Goal: Task Accomplishment & Management: Complete application form

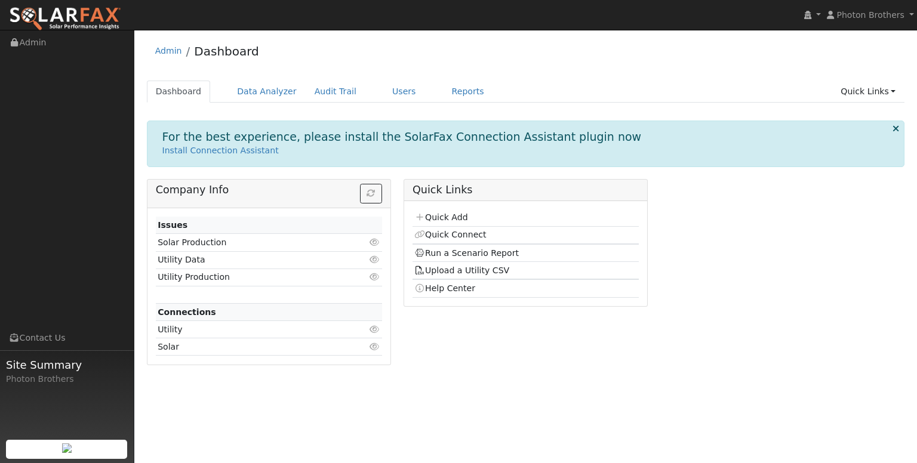
click at [895, 126] on icon at bounding box center [895, 128] width 7 height 9
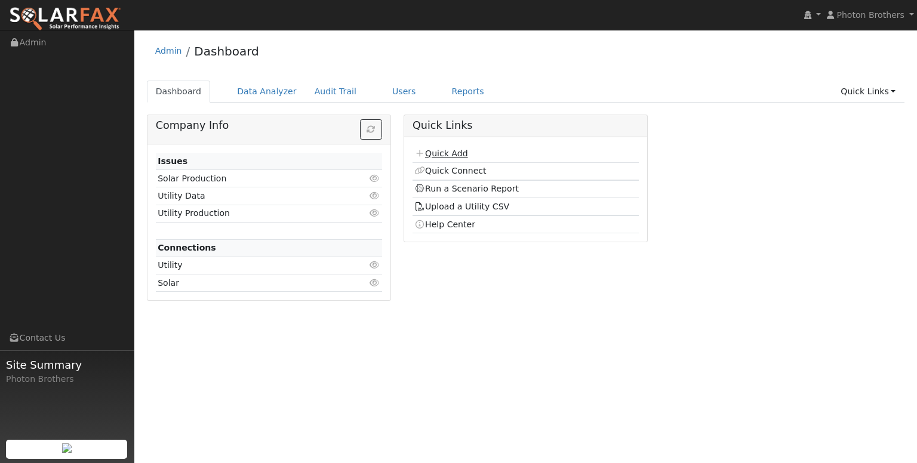
click at [457, 152] on link "Quick Add" at bounding box center [440, 154] width 53 height 10
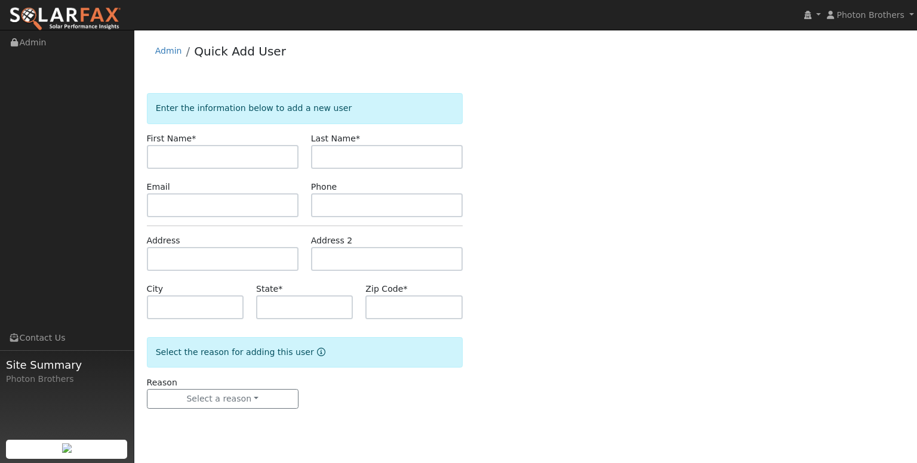
click at [317, 354] on icon "Reason for new user" at bounding box center [321, 352] width 8 height 8
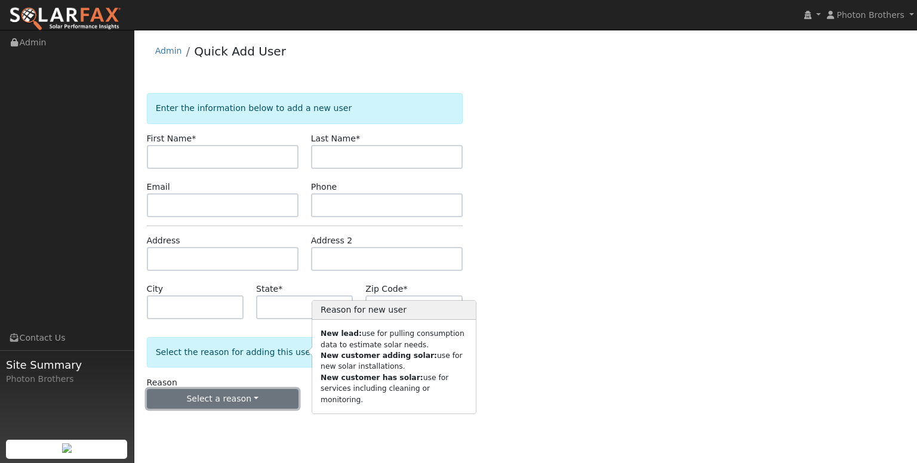
click at [259, 397] on button "Select a reason" at bounding box center [223, 399] width 152 height 20
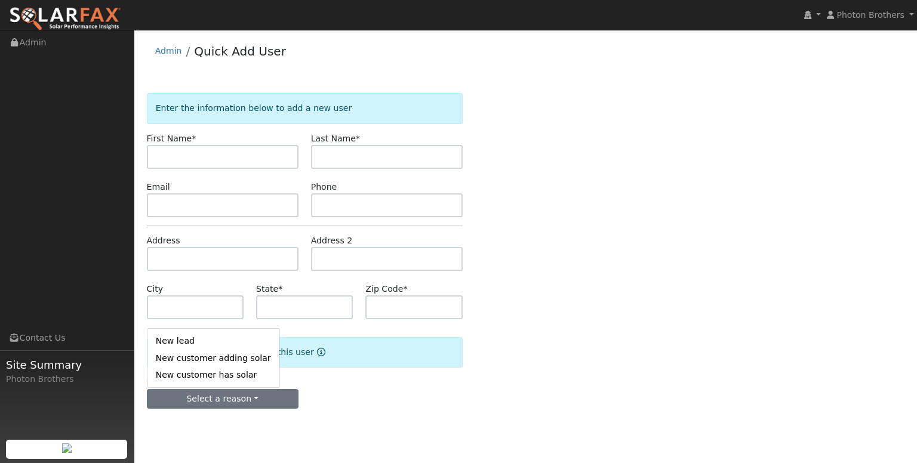
click at [578, 209] on div "Enter the information below to add a new user First Name * Last Name * Email Ph…" at bounding box center [526, 263] width 758 height 340
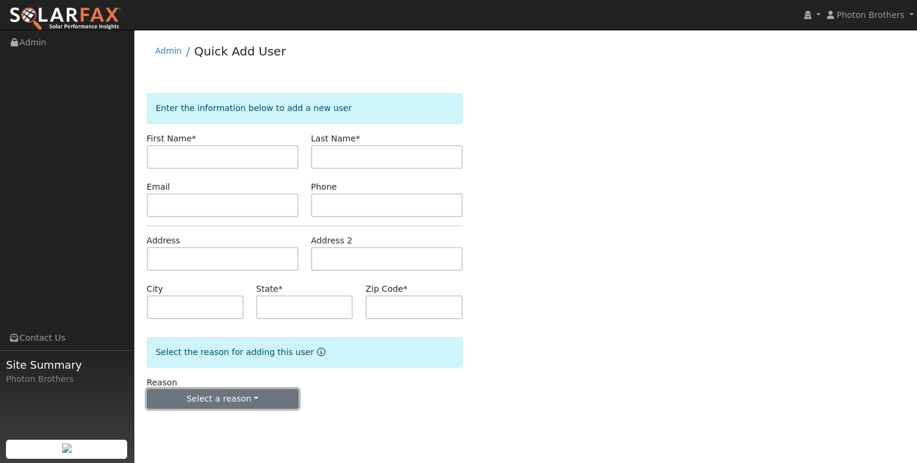
click at [230, 396] on button "Select a reason" at bounding box center [223, 399] width 152 height 20
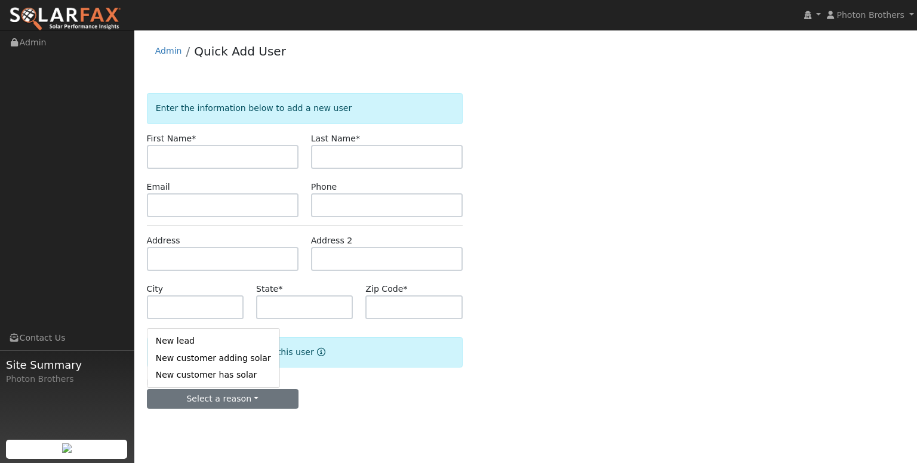
click at [224, 373] on link "New customer has solar" at bounding box center [213, 375] width 132 height 17
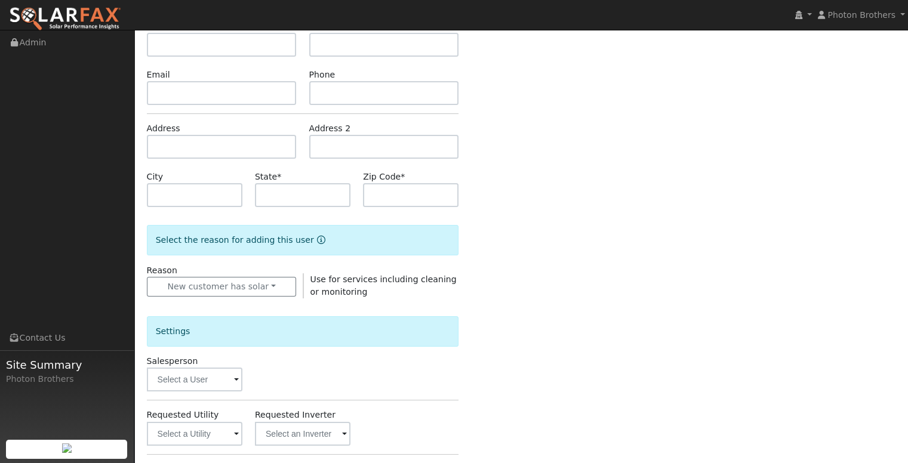
scroll to position [119, 0]
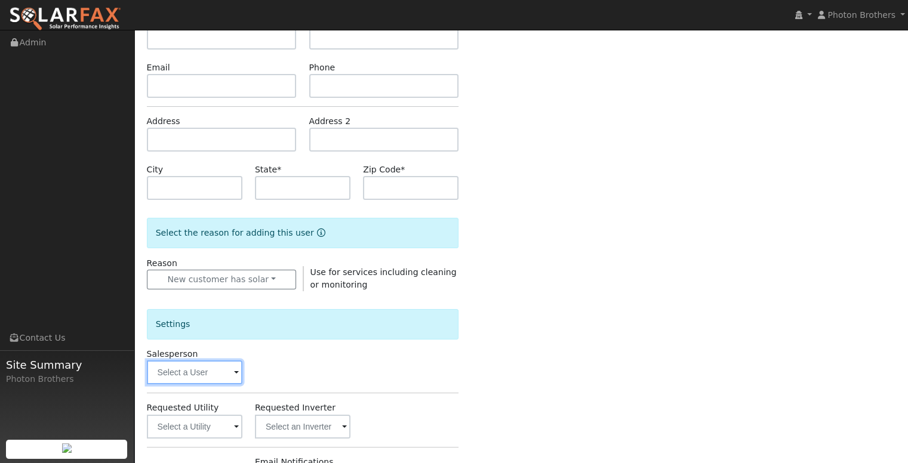
click at [209, 373] on input "text" at bounding box center [195, 373] width 96 height 24
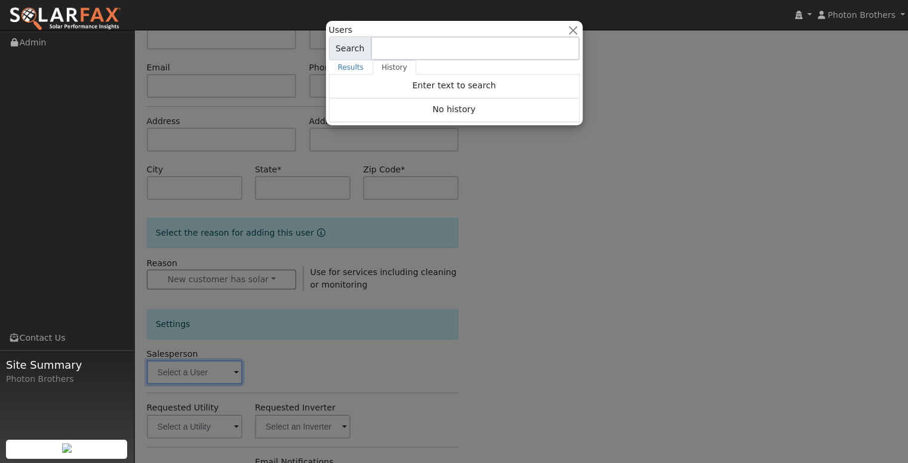
click at [306, 346] on div at bounding box center [454, 231] width 908 height 463
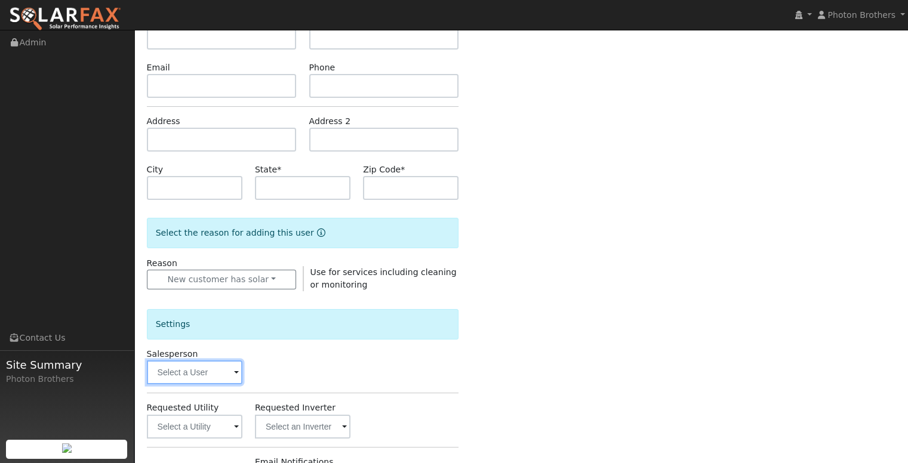
click at [220, 371] on input "text" at bounding box center [195, 373] width 96 height 24
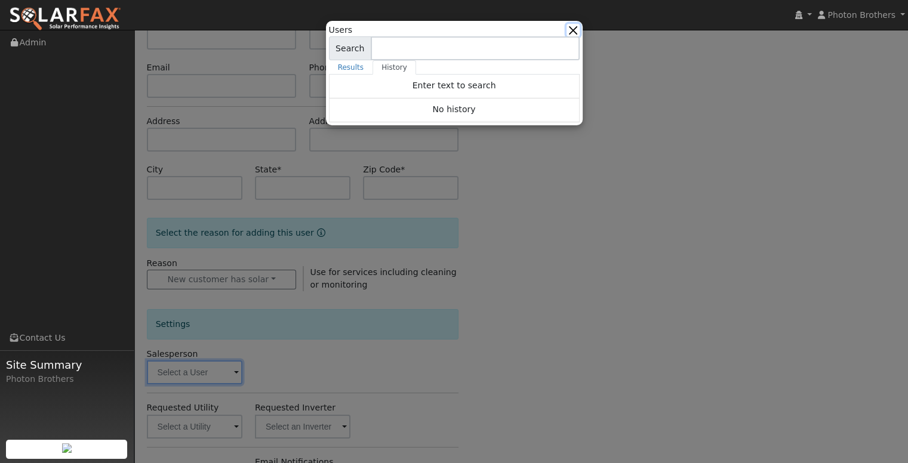
click at [573, 27] on button "button" at bounding box center [573, 30] width 13 height 13
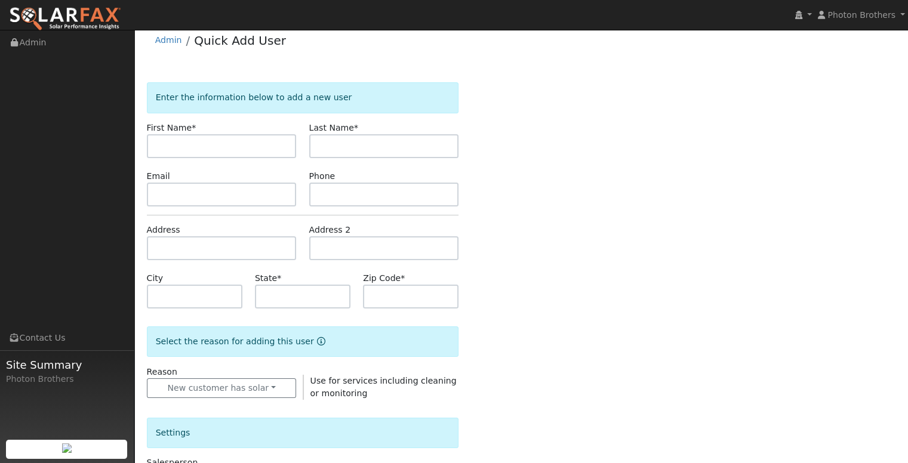
scroll to position [0, 0]
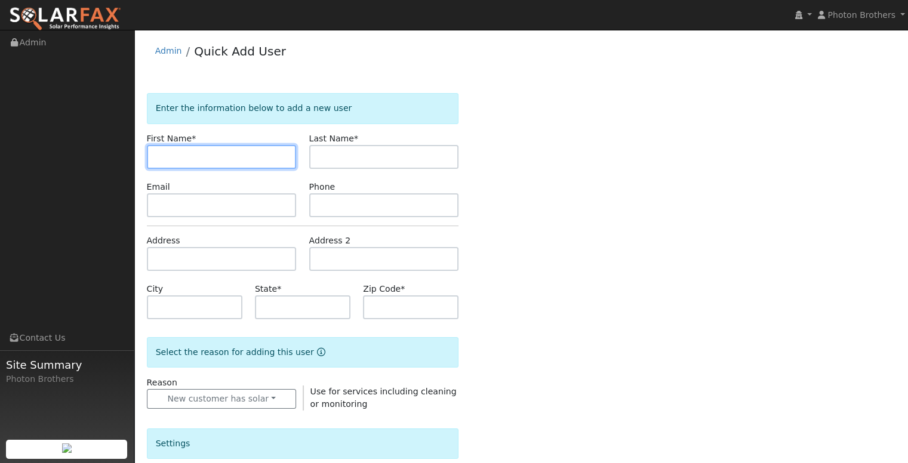
click at [220, 161] on input "text" at bounding box center [222, 157] width 150 height 24
click at [236, 158] on input "text" at bounding box center [222, 157] width 150 height 24
paste input "[PERSON_NAME]"
drag, startPoint x: 240, startPoint y: 157, endPoint x: 179, endPoint y: 159, distance: 60.9
click at [179, 159] on input "[PERSON_NAME]" at bounding box center [222, 157] width 150 height 24
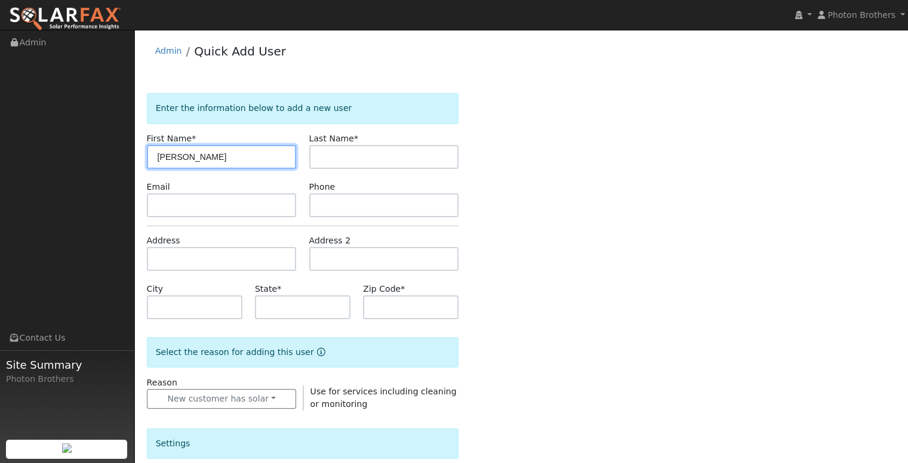
type input "[PERSON_NAME]"
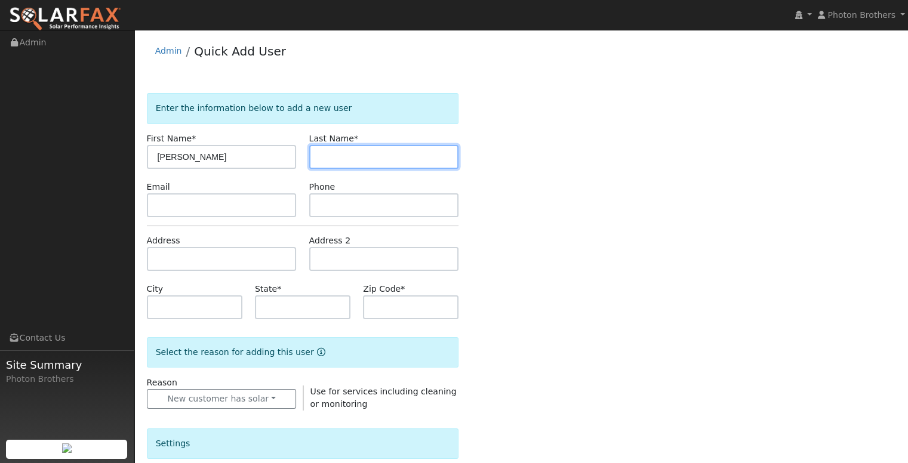
click at [347, 160] on input "text" at bounding box center [384, 157] width 150 height 24
paste input "[PERSON_NAME]"
type input "[PERSON_NAME]"
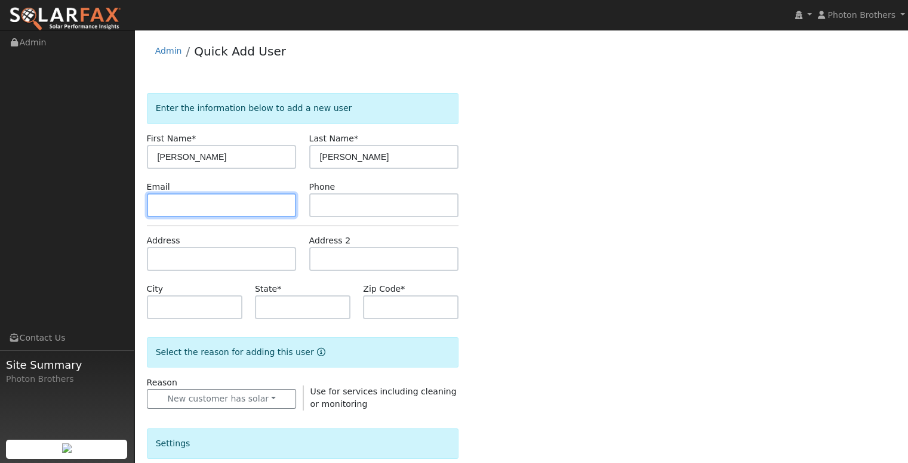
click at [198, 208] on input "text" at bounding box center [222, 205] width 150 height 24
paste input "[EMAIL_ADDRESS][DOMAIN_NAME]"
type input "[EMAIL_ADDRESS][DOMAIN_NAME]"
drag, startPoint x: 326, startPoint y: 192, endPoint x: 322, endPoint y: 201, distance: 10.2
click at [322, 201] on div "Phone" at bounding box center [384, 199] width 162 height 36
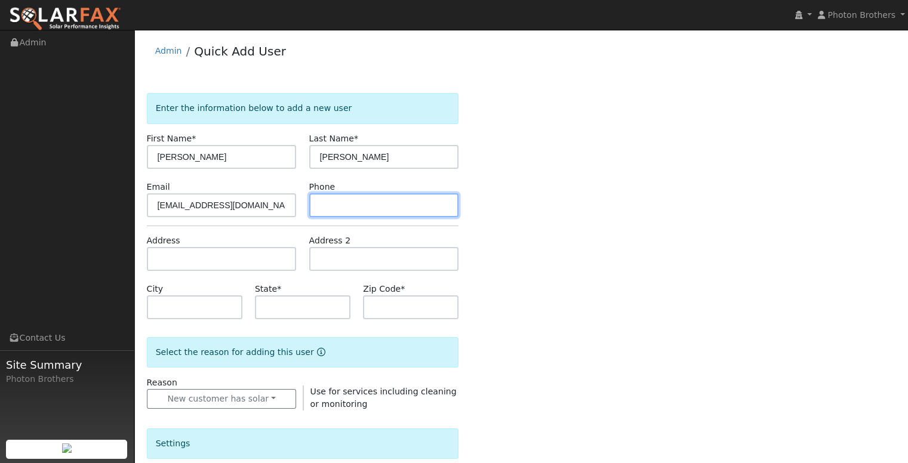
click at [322, 202] on input "text" at bounding box center [384, 205] width 150 height 24
paste input "[PHONE_NUMBER]"
type input "[PHONE_NUMBER]"
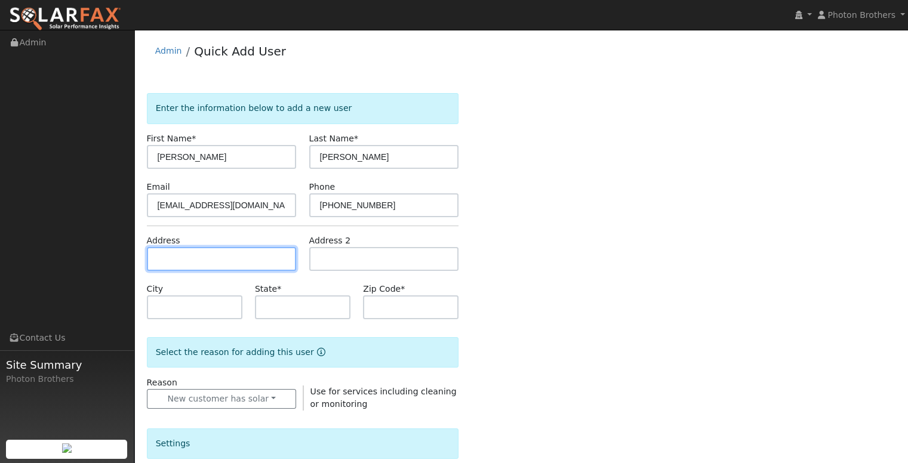
click at [193, 257] on input "text" at bounding box center [222, 259] width 150 height 24
paste input "[STREET_ADDRESS]"
type input "1281 Furukawa Way"
type input "Santa [PERSON_NAME]"
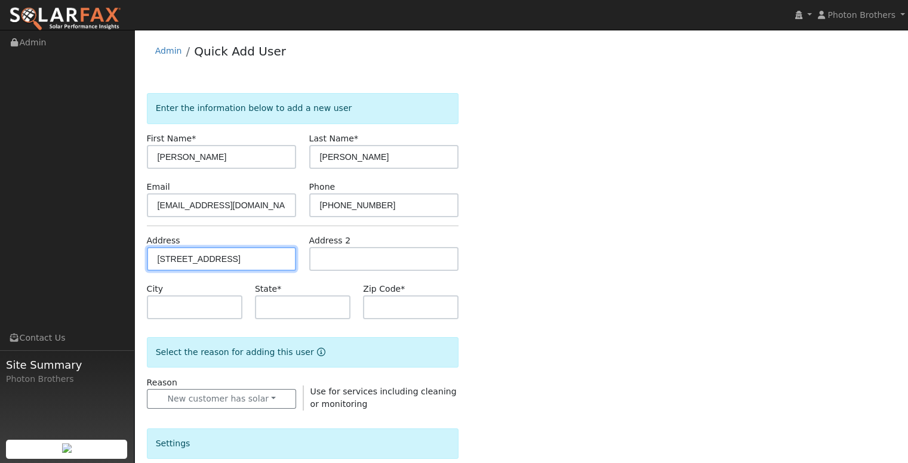
type input "CA"
type input "93458"
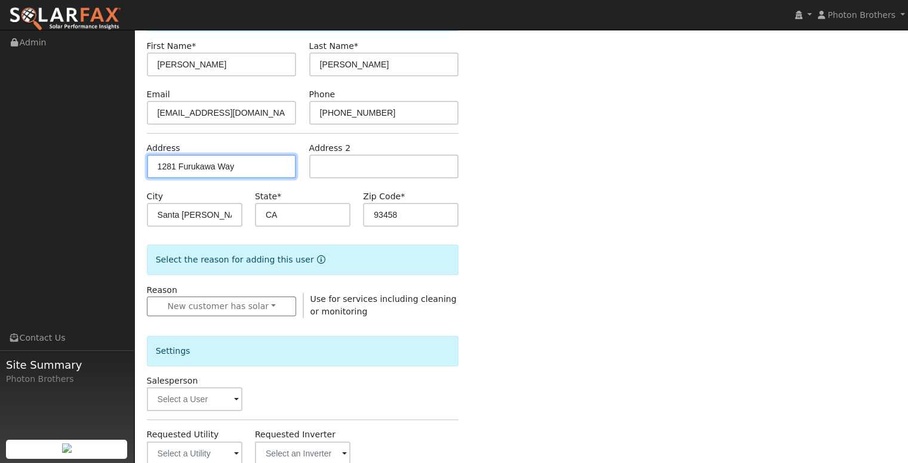
scroll to position [119, 0]
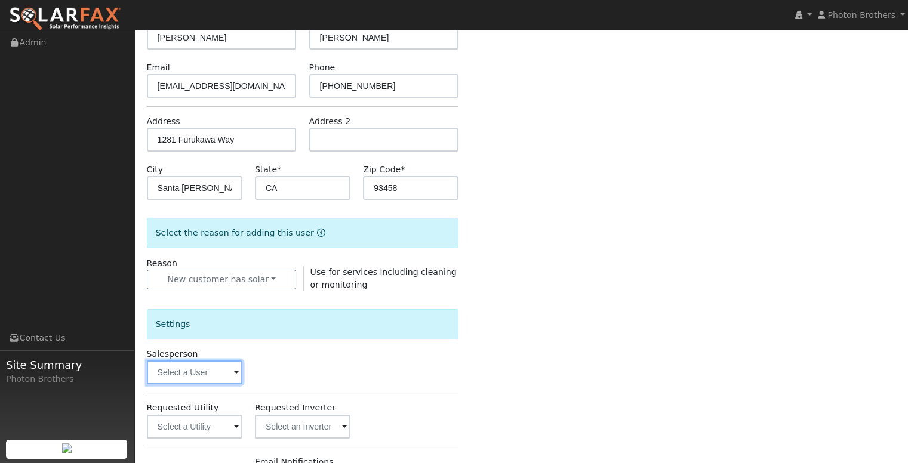
click at [205, 373] on input "text" at bounding box center [195, 373] width 96 height 24
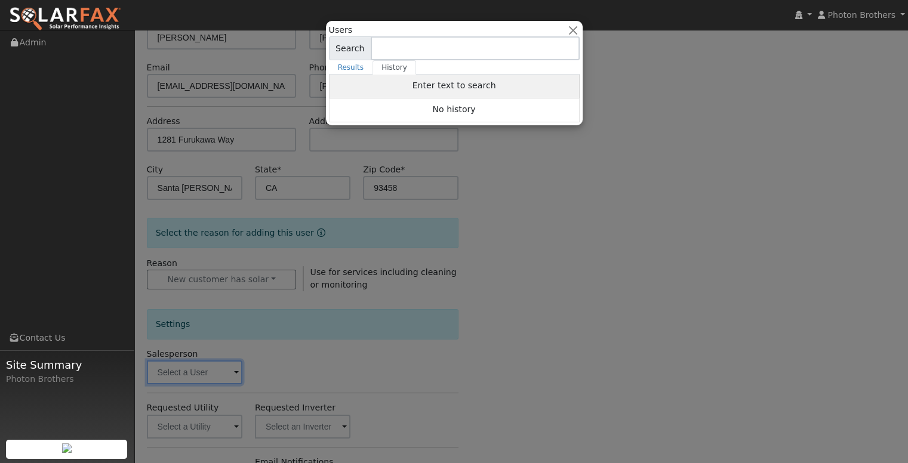
click at [455, 88] on span "Enter text to search" at bounding box center [455, 86] width 84 height 10
click at [458, 109] on span "No history" at bounding box center [453, 109] width 43 height 10
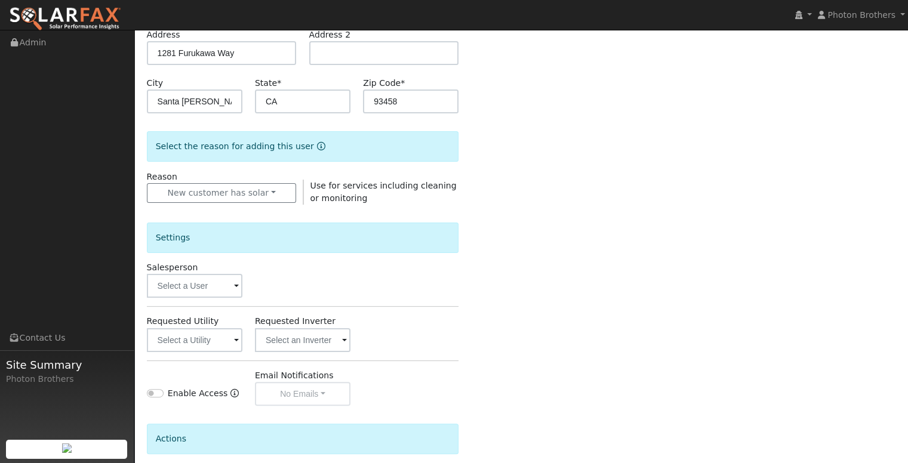
scroll to position [239, 0]
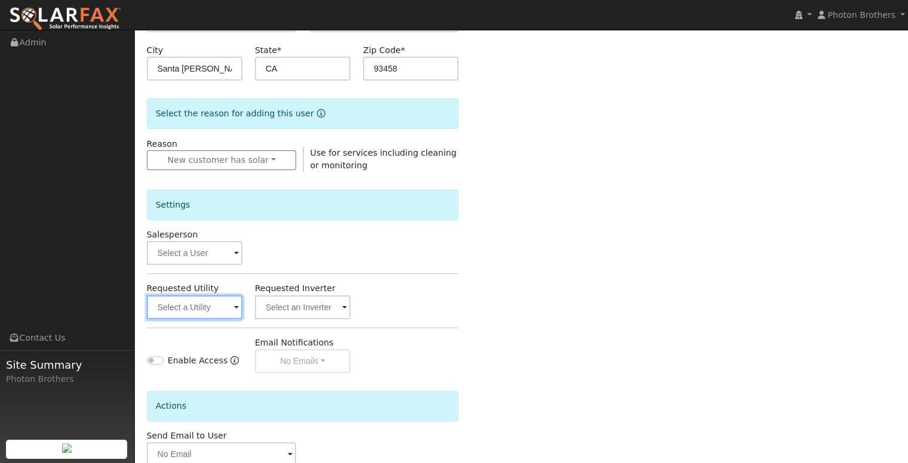
click at [211, 309] on input "text" at bounding box center [195, 308] width 96 height 24
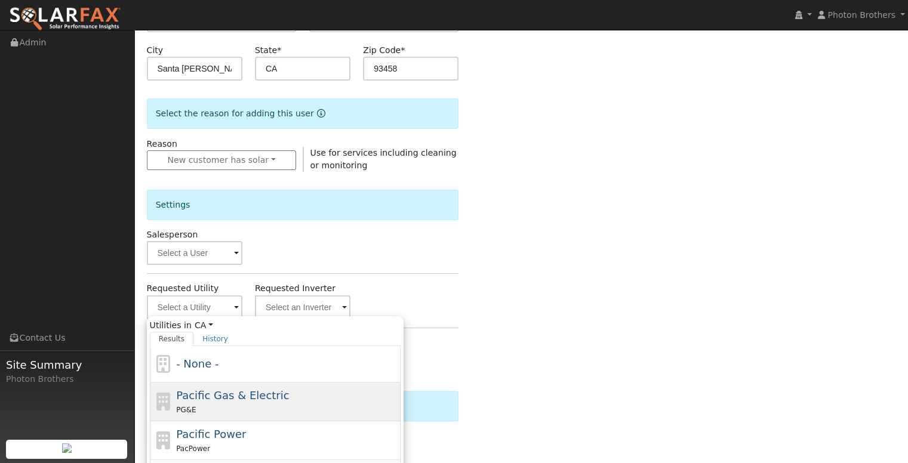
click at [277, 404] on div "PG&E" at bounding box center [286, 410] width 221 height 13
type input "Pacific Gas & Electric"
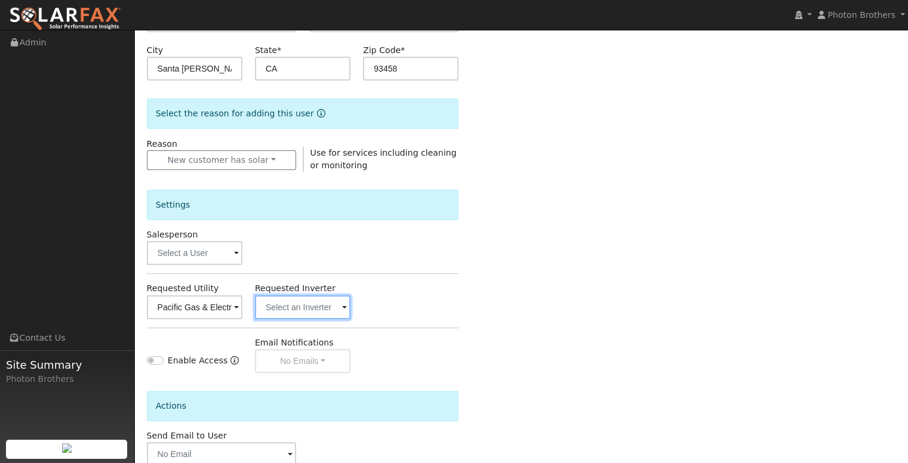
click at [288, 309] on input "text" at bounding box center [303, 308] width 96 height 24
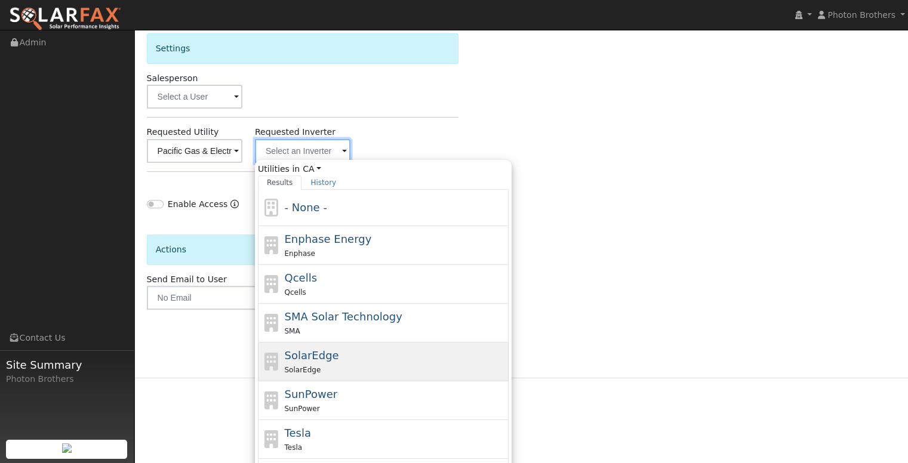
scroll to position [413, 0]
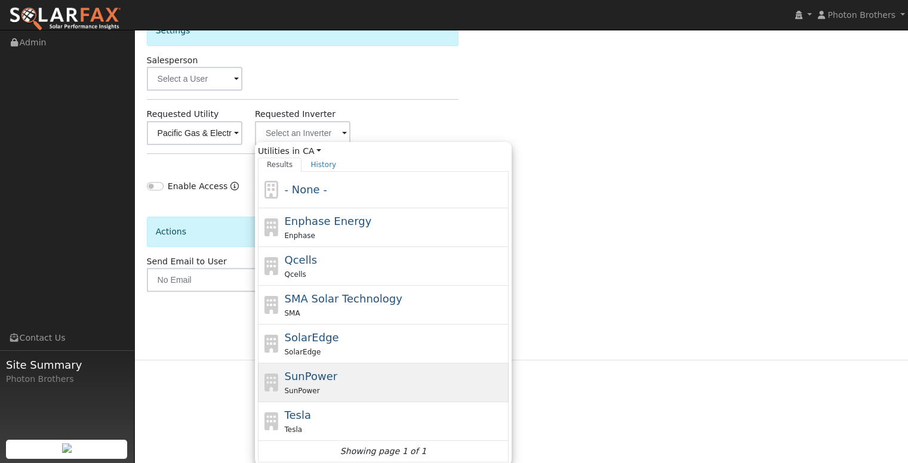
click at [339, 375] on div "SunPower SunPower" at bounding box center [394, 382] width 221 height 29
type input "SunPower"
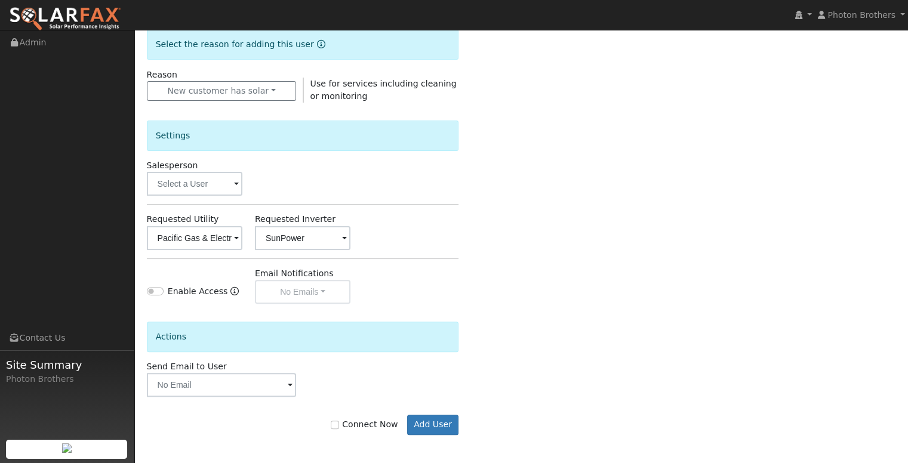
click at [294, 293] on div "Email Notifications No Emails No Emails Weekly Emails Monthly Emails" at bounding box center [302, 285] width 108 height 36
click at [158, 289] on input "Enable Access" at bounding box center [155, 291] width 17 height 8
checkbox input "true"
click at [315, 292] on button "No Emails" at bounding box center [303, 292] width 96 height 24
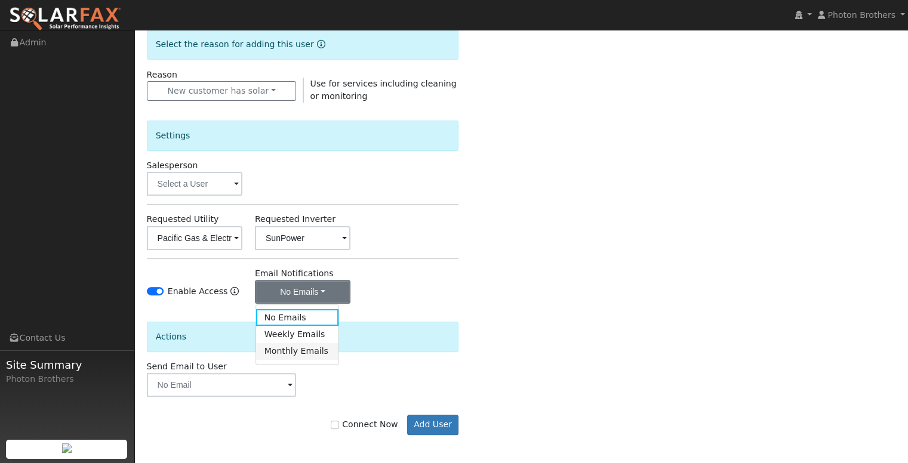
click at [310, 352] on link "Monthly Emails" at bounding box center [297, 351] width 83 height 17
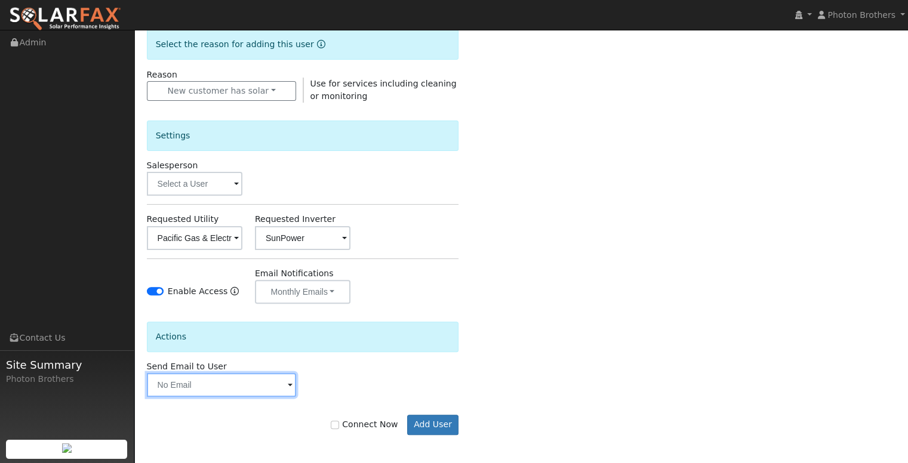
click at [224, 386] on input "text" at bounding box center [222, 385] width 150 height 24
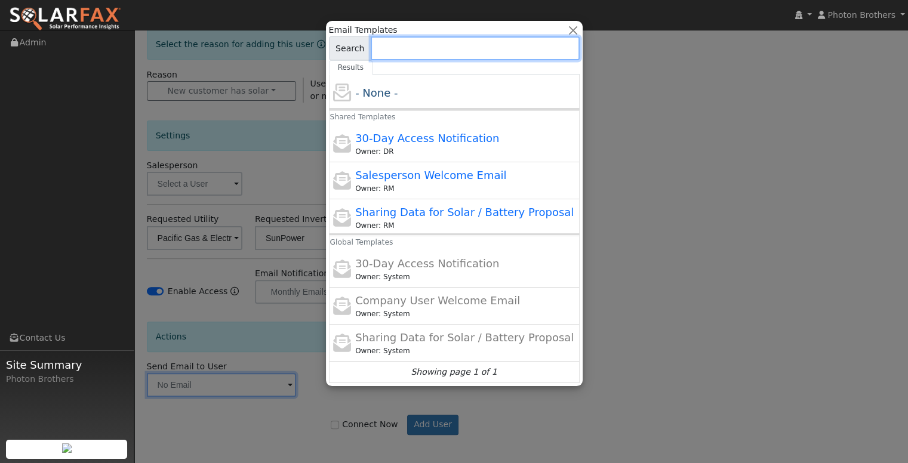
click at [394, 42] on input at bounding box center [475, 48] width 209 height 24
paste input "[EMAIL_ADDRESS][DOMAIN_NAME]"
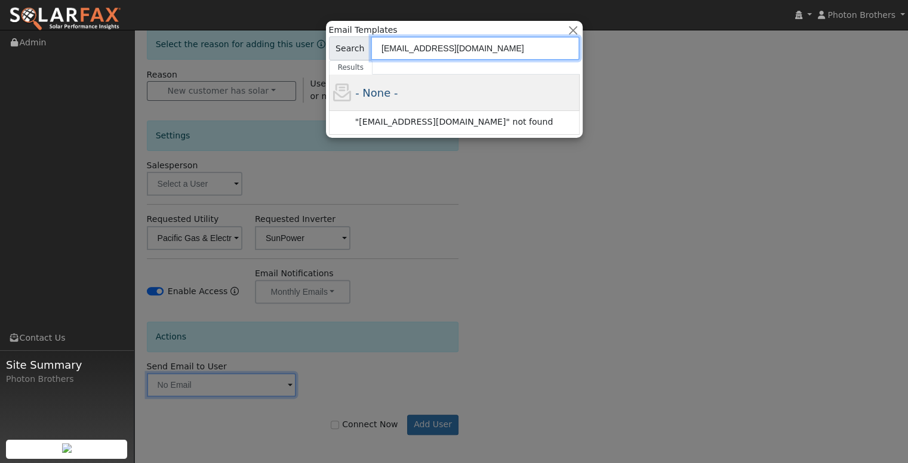
type input "[EMAIL_ADDRESS][DOMAIN_NAME]"
click at [394, 93] on div "- None -" at bounding box center [465, 93] width 221 height 16
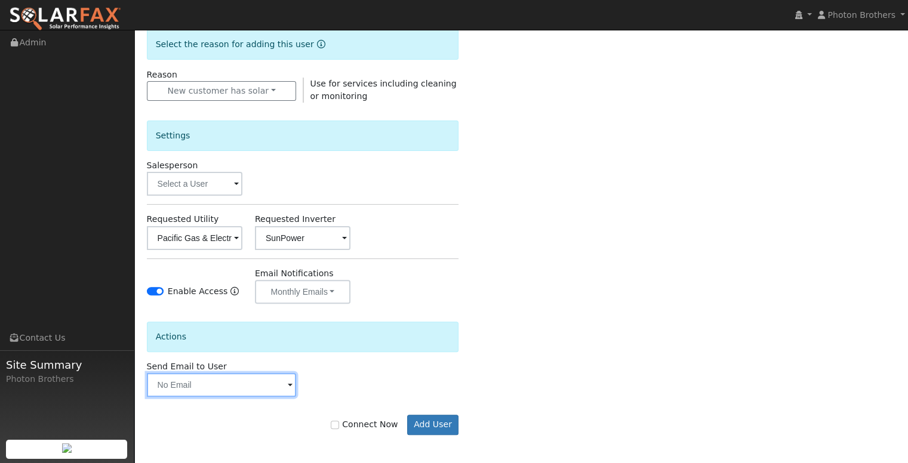
click at [260, 388] on input "text" at bounding box center [222, 385] width 150 height 24
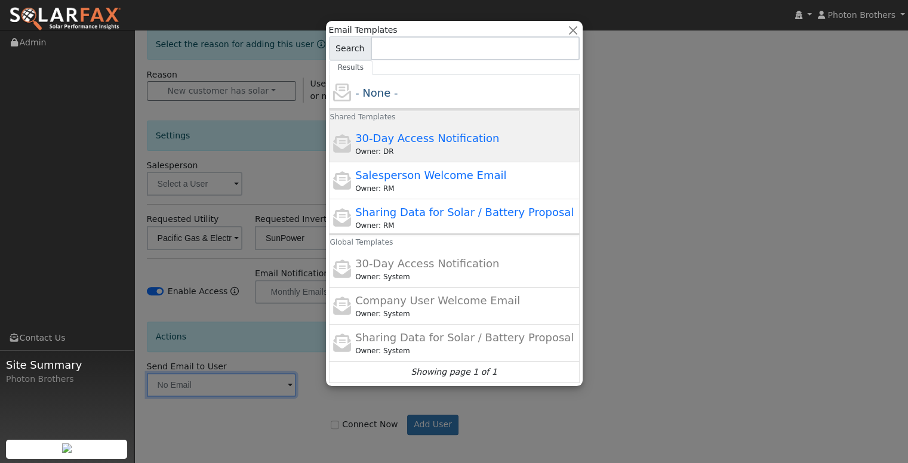
click at [448, 133] on span "30-Day Access Notification" at bounding box center [427, 138] width 144 height 13
type input "30-Day Access Notification"
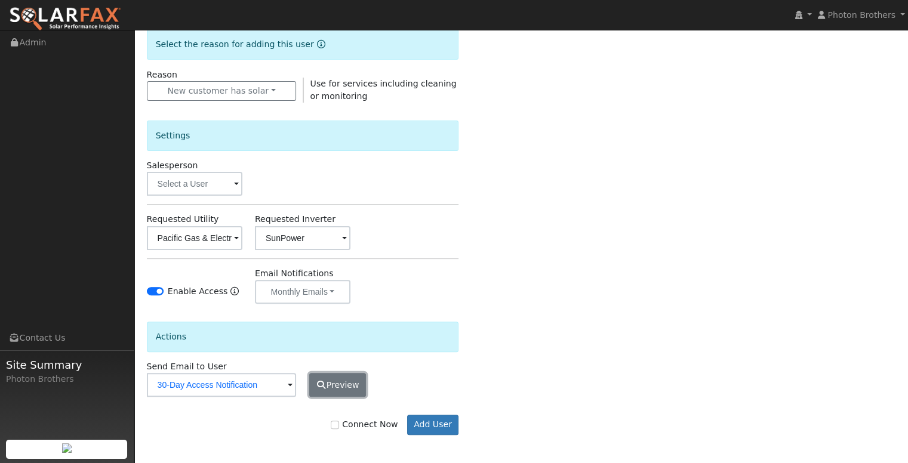
click at [325, 384] on icon "button" at bounding box center [321, 385] width 11 height 8
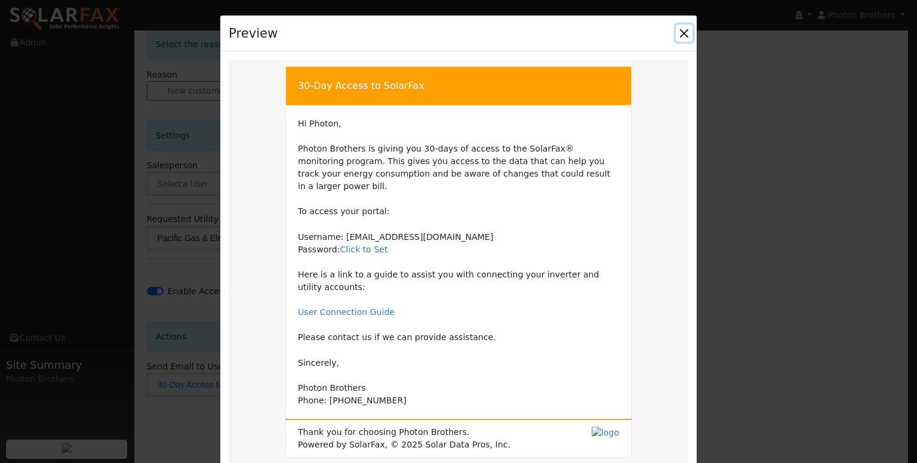
click at [683, 34] on button "Close" at bounding box center [684, 32] width 17 height 17
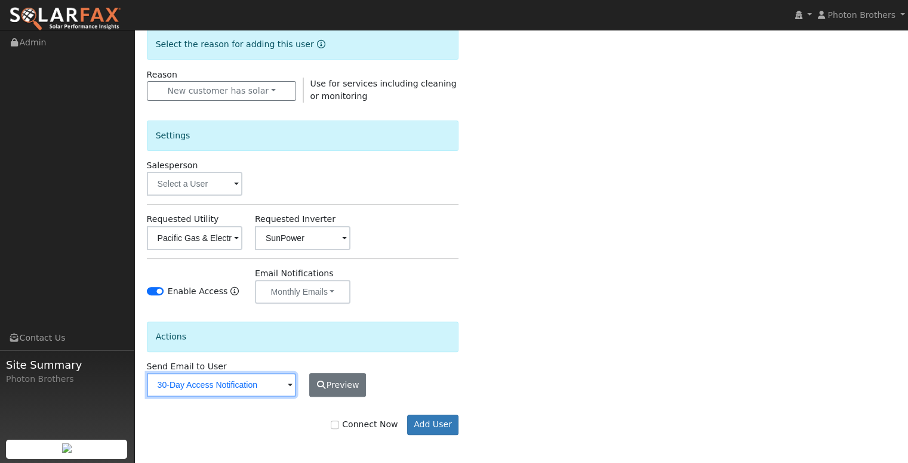
click at [241, 390] on input "30-Day Access Notification" at bounding box center [222, 385] width 150 height 24
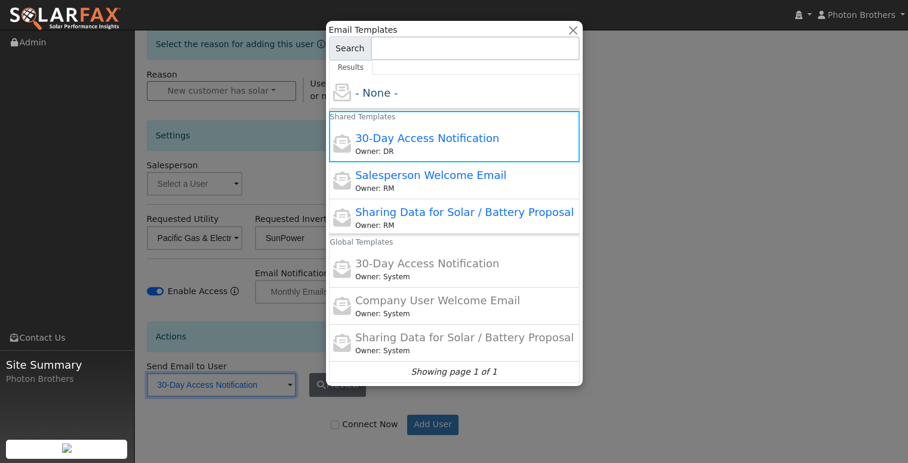
click at [614, 239] on div at bounding box center [454, 231] width 908 height 463
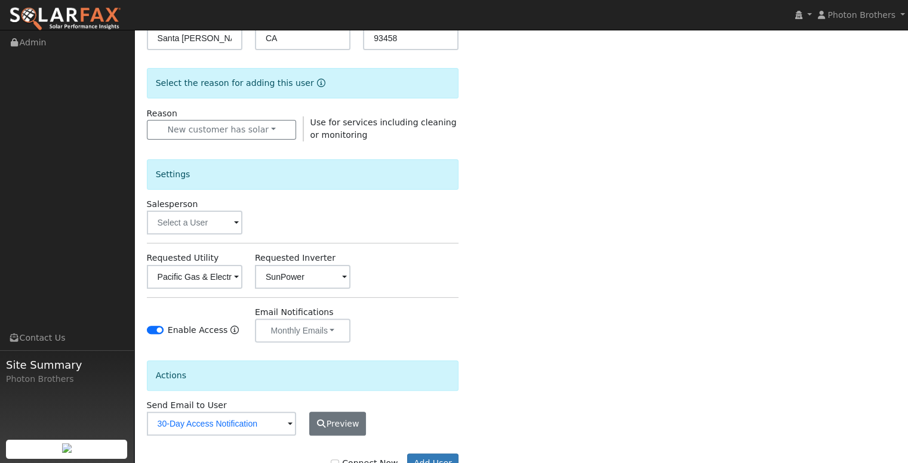
scroll to position [248, 0]
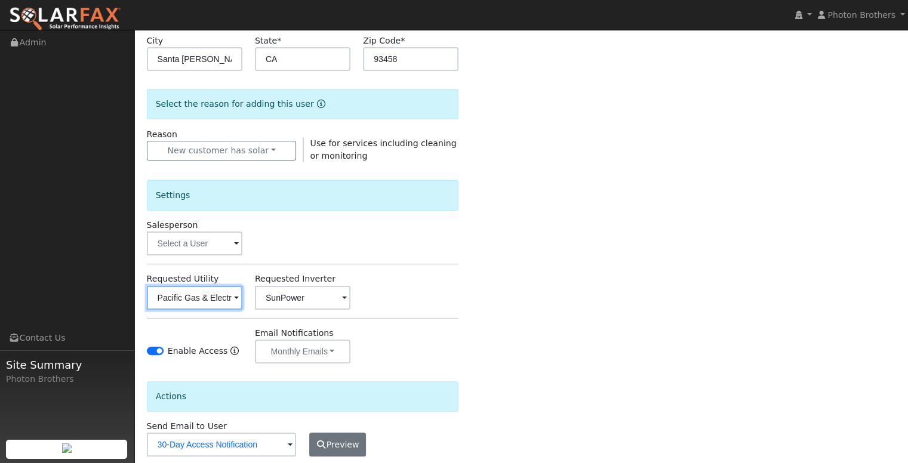
click at [189, 290] on input "Pacific Gas & Electric" at bounding box center [195, 298] width 96 height 24
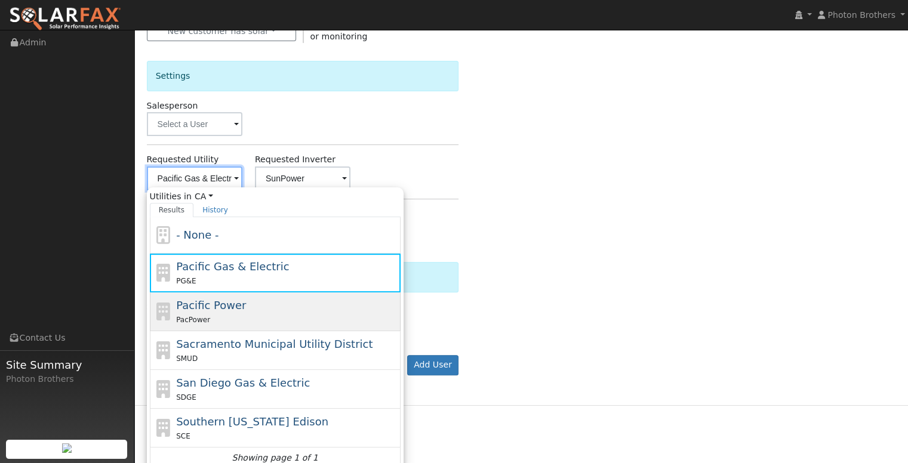
scroll to position [375, 0]
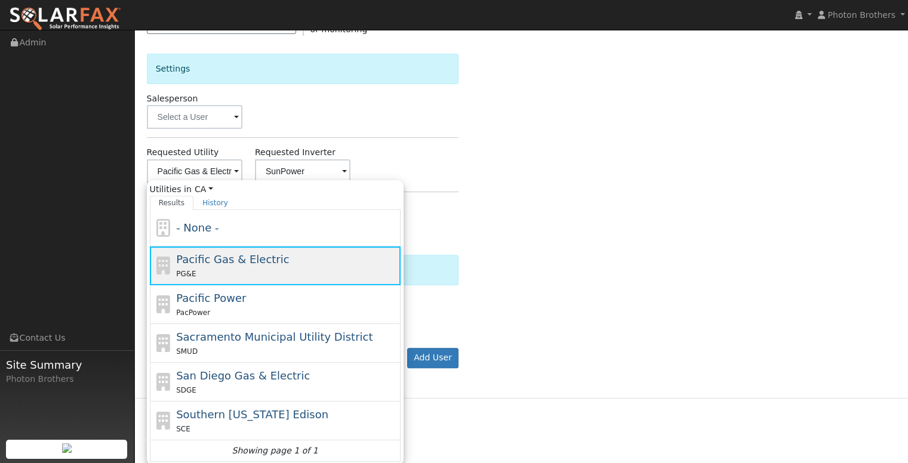
click at [251, 270] on div "PG&E" at bounding box center [286, 273] width 221 height 13
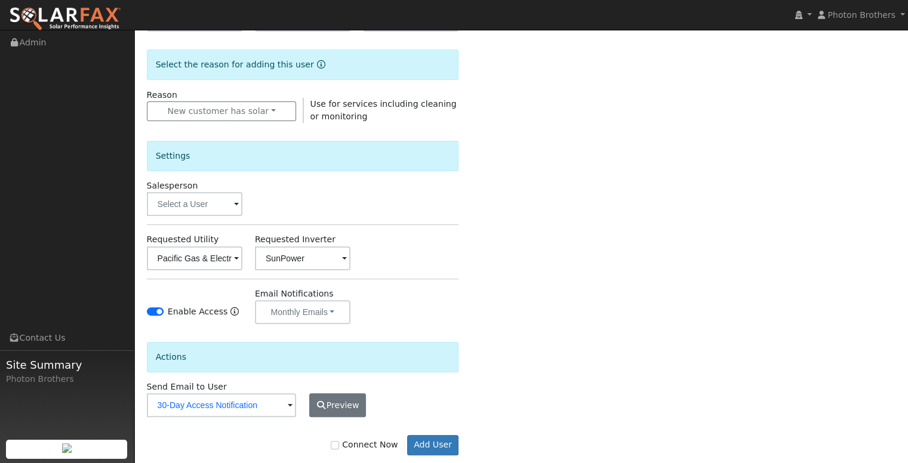
scroll to position [308, 0]
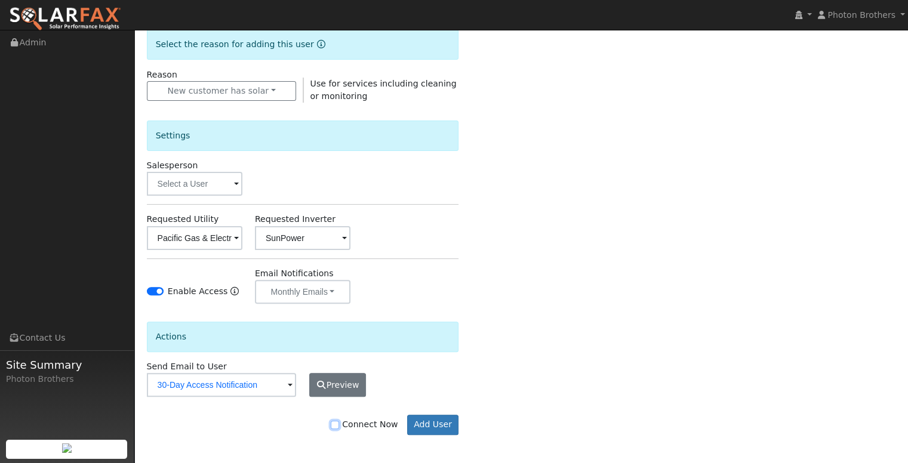
click at [339, 423] on input "Connect Now" at bounding box center [335, 425] width 8 height 8
checkbox input "true"
click at [440, 422] on button "Add User" at bounding box center [433, 425] width 52 height 20
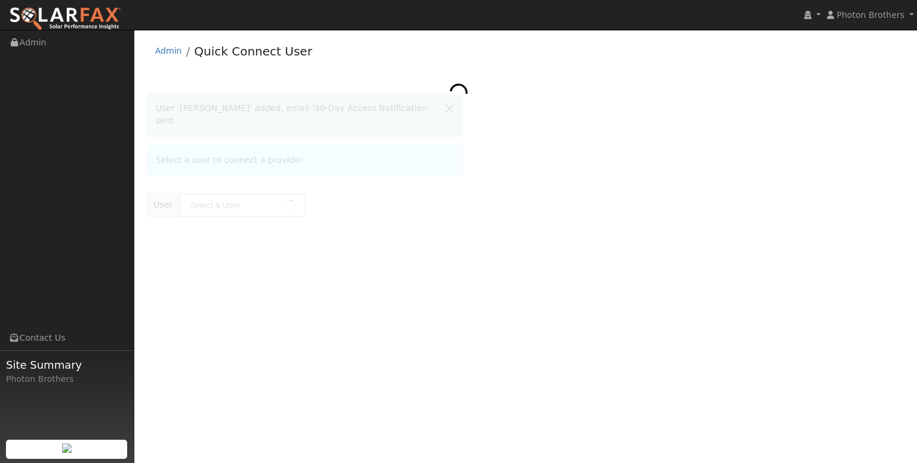
type input "[PERSON_NAME]"
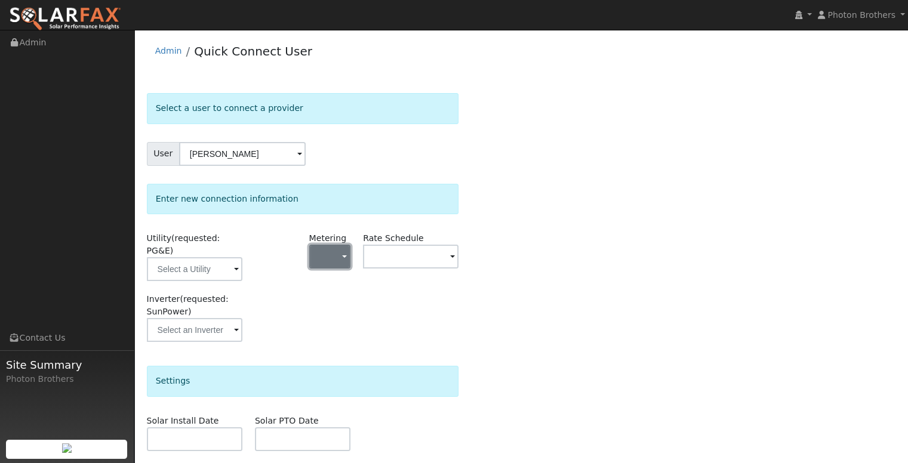
click at [325, 266] on button "button" at bounding box center [330, 257] width 42 height 24
click at [538, 258] on div "Select a user to connect a provider User [PERSON_NAME] Account Default Account …" at bounding box center [521, 345] width 749 height 504
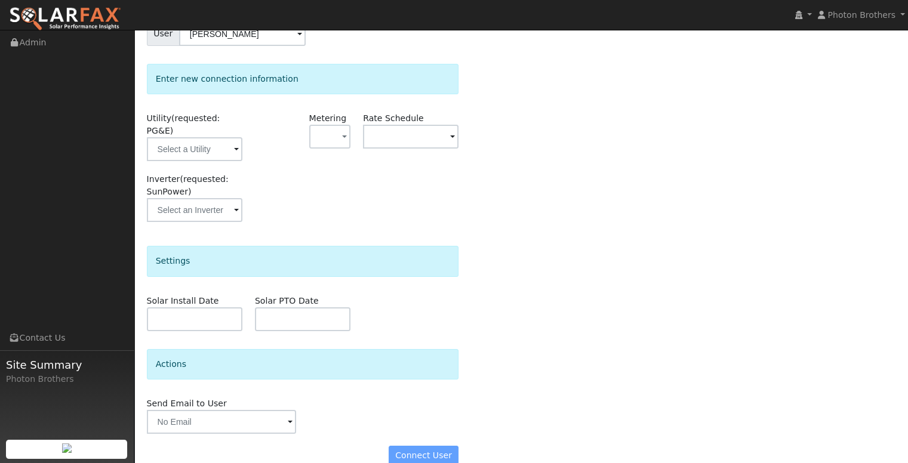
scroll to position [127, 0]
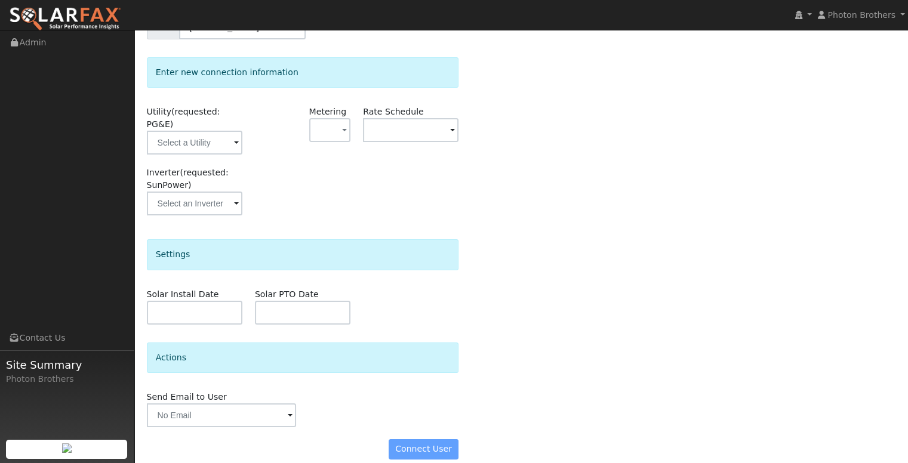
click at [248, 416] on form "Select a user to connect a provider User [PERSON_NAME] Account Default Account …" at bounding box center [303, 219] width 312 height 504
click at [255, 405] on input "text" at bounding box center [222, 416] width 150 height 24
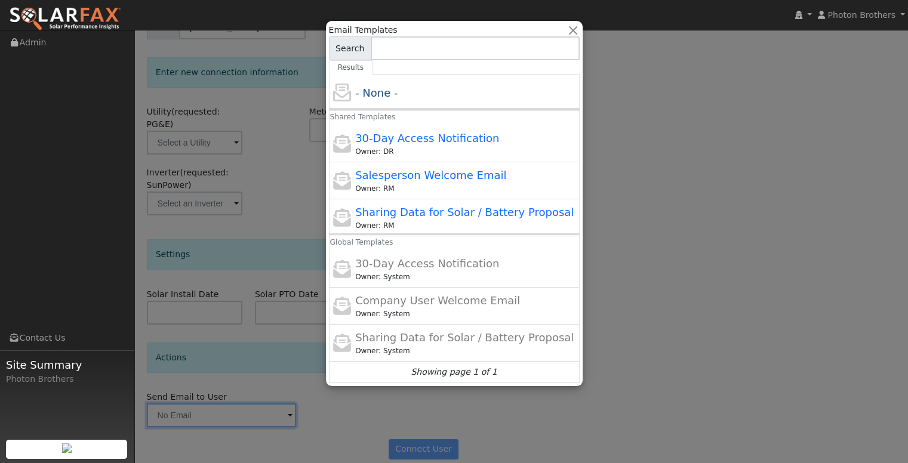
click at [633, 241] on div at bounding box center [454, 231] width 908 height 463
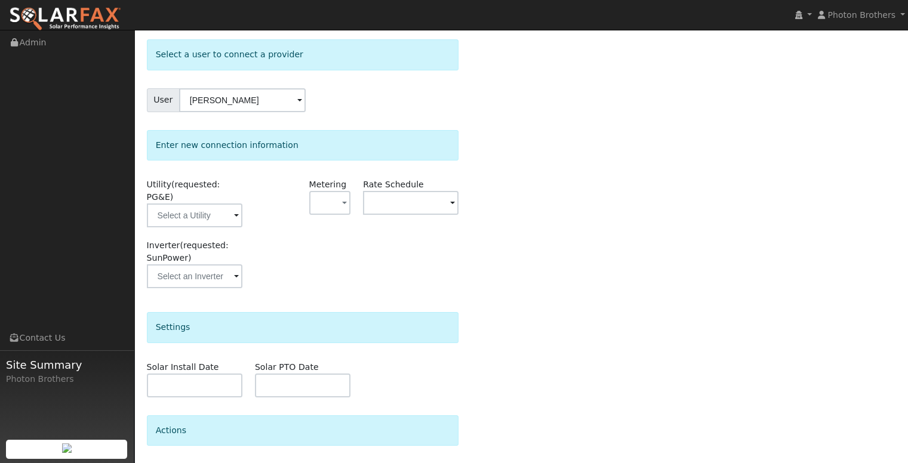
scroll to position [0, 0]
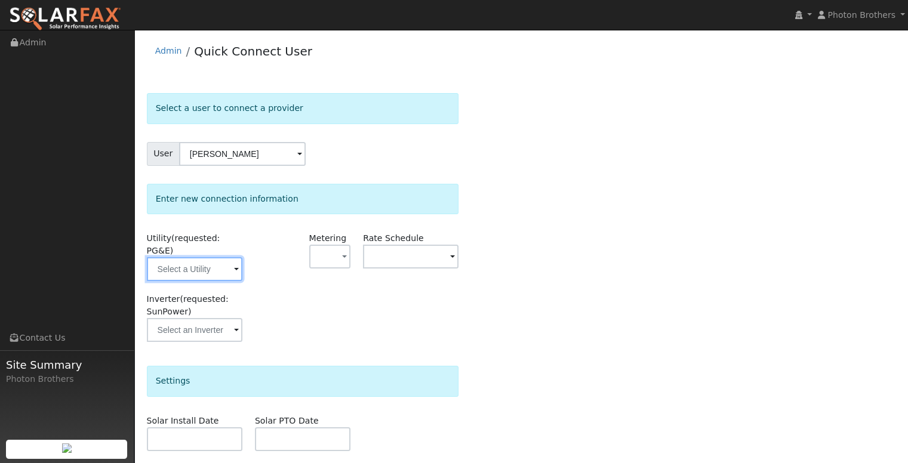
click at [217, 257] on input "text" at bounding box center [195, 269] width 96 height 24
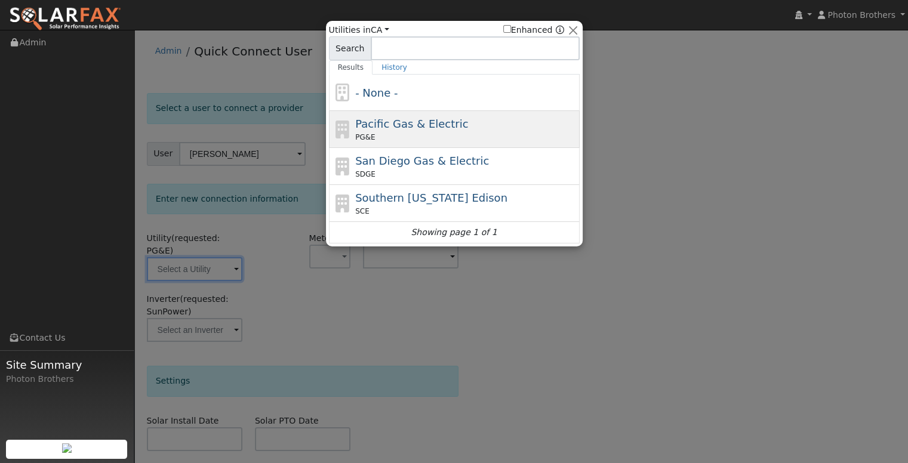
click at [404, 125] on span "Pacific Gas & Electric" at bounding box center [411, 124] width 113 height 13
type input "PG&E"
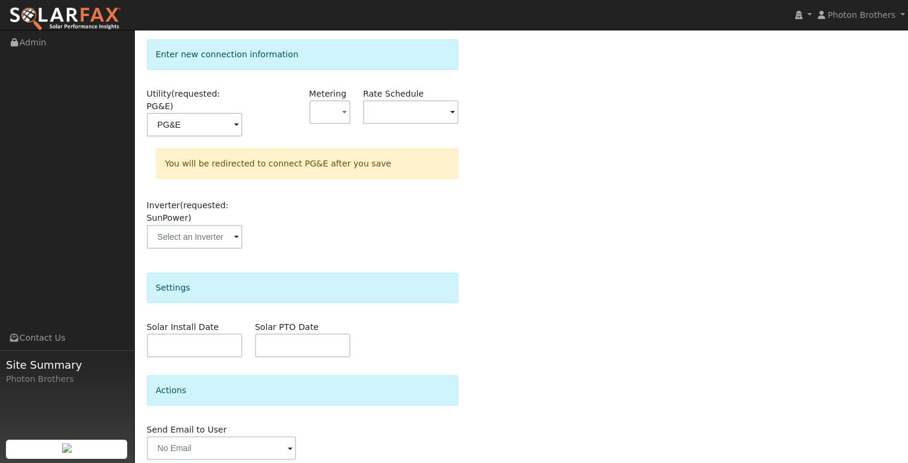
scroll to position [177, 0]
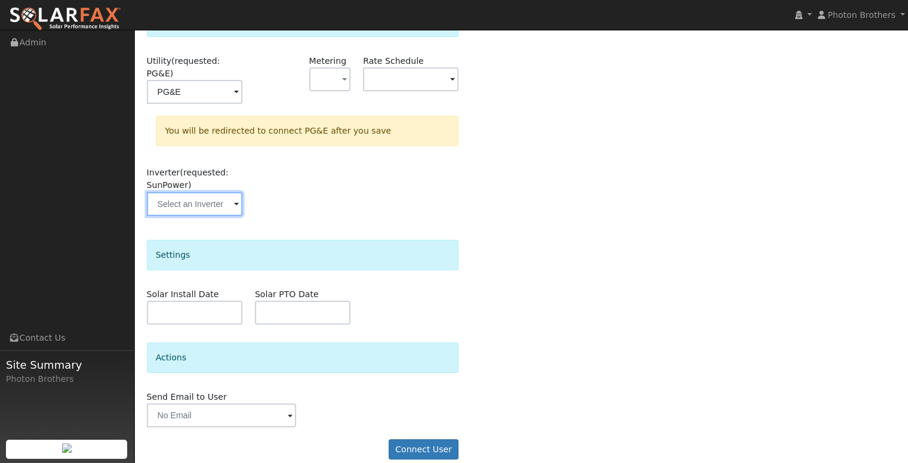
click at [220, 192] on input "text" at bounding box center [195, 204] width 96 height 24
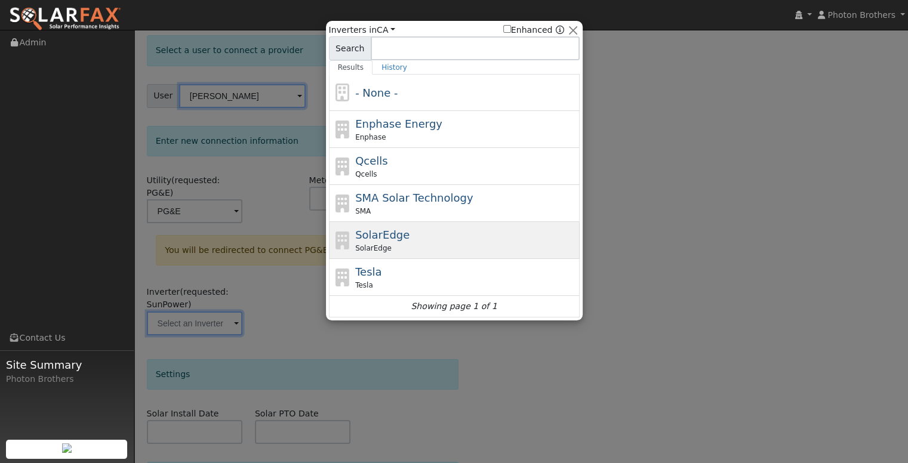
scroll to position [118, 0]
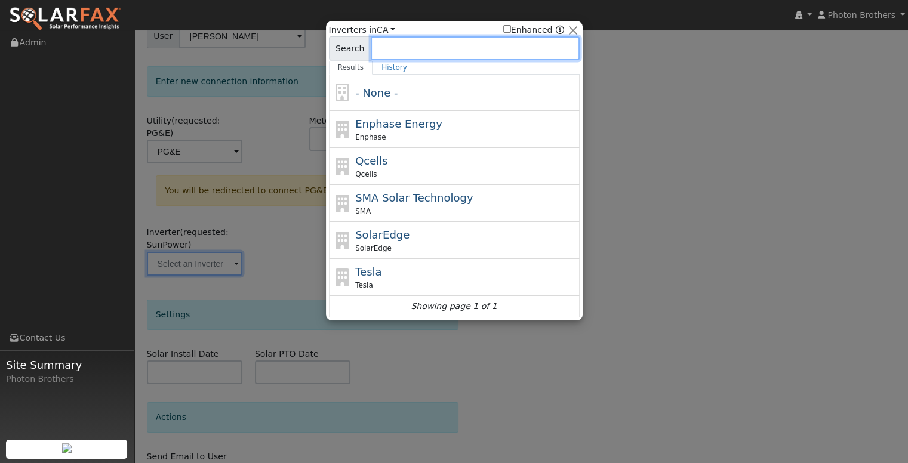
click at [443, 53] on input at bounding box center [475, 48] width 209 height 24
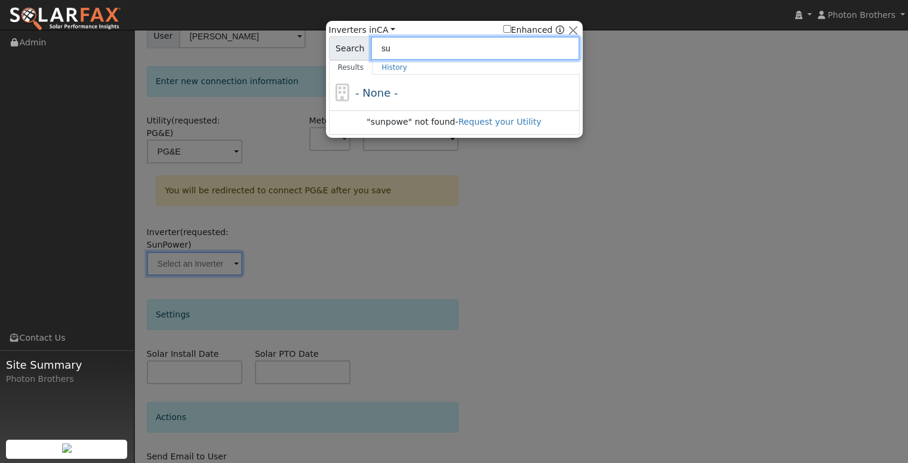
type input "s"
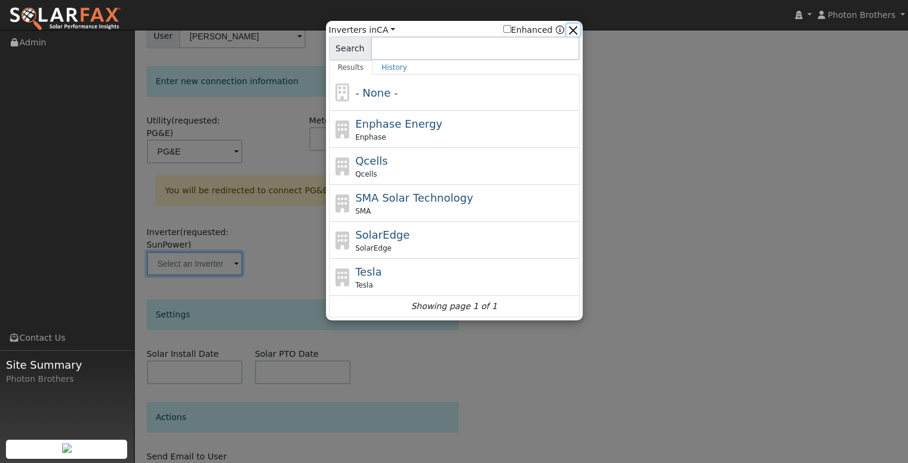
click at [573, 29] on button "button" at bounding box center [573, 30] width 13 height 13
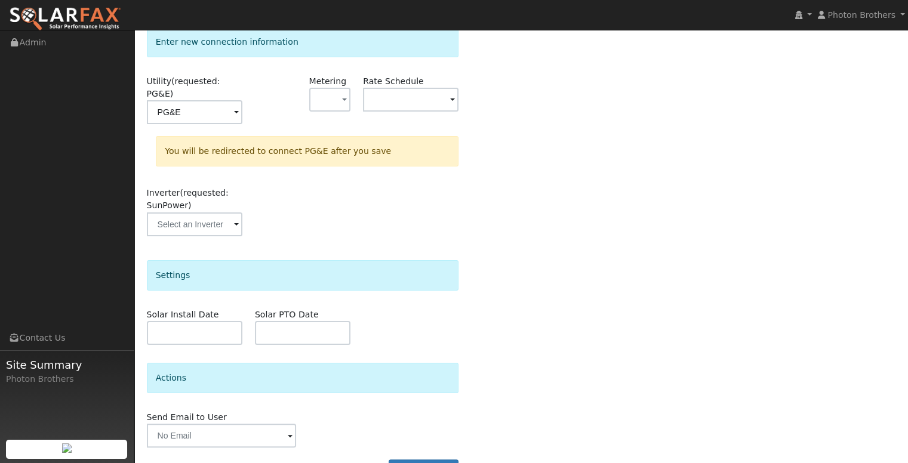
scroll to position [177, 0]
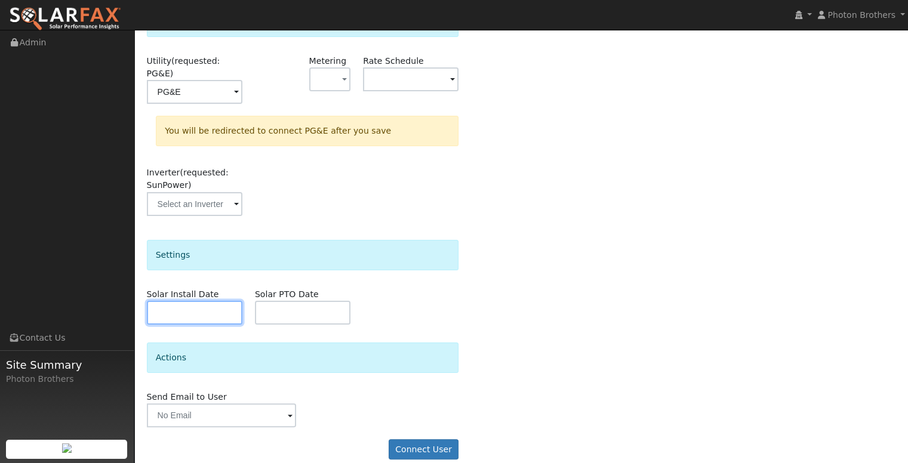
click at [192, 310] on input "text" at bounding box center [195, 313] width 96 height 24
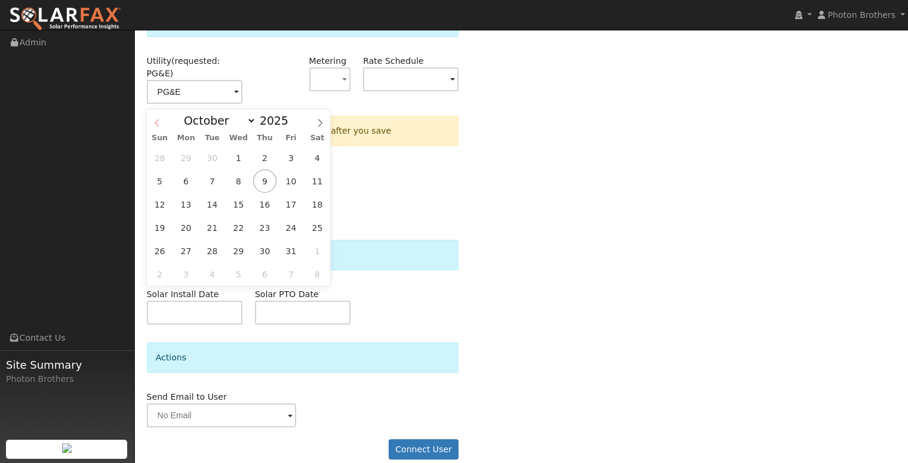
click at [161, 120] on span at bounding box center [157, 119] width 20 height 20
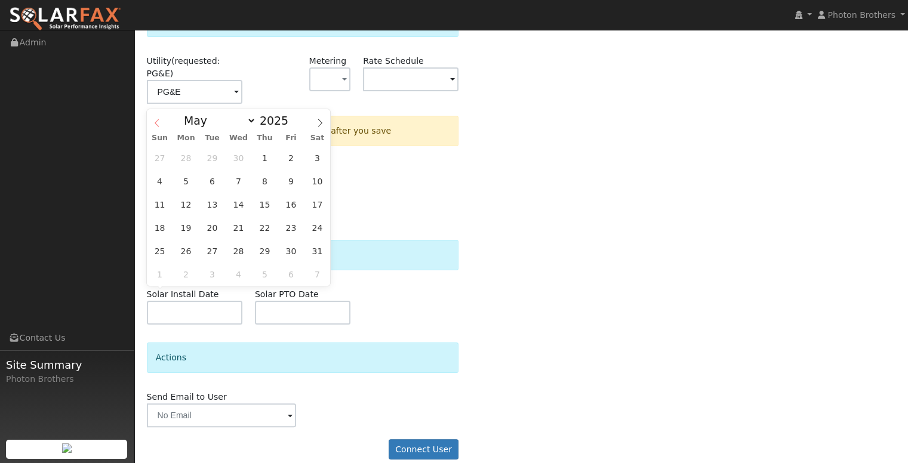
click at [161, 120] on span at bounding box center [157, 119] width 20 height 20
select select "2"
click at [275, 120] on input "2025" at bounding box center [277, 120] width 43 height 13
click at [291, 125] on span at bounding box center [295, 124] width 8 height 7
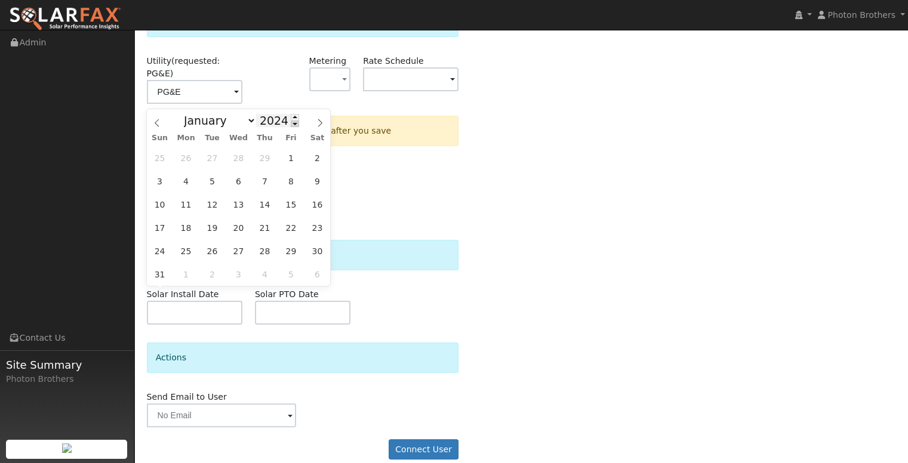
click at [291, 125] on span at bounding box center [295, 124] width 8 height 7
type input "2023"
click at [239, 181] on span "8" at bounding box center [238, 181] width 23 height 23
type input "03/08/2023"
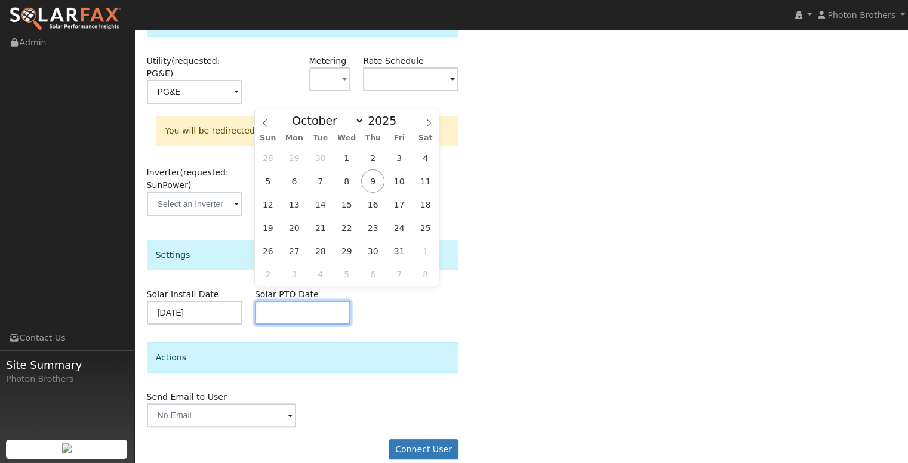
click at [281, 301] on input "text" at bounding box center [303, 313] width 96 height 24
click at [269, 122] on span at bounding box center [265, 119] width 20 height 20
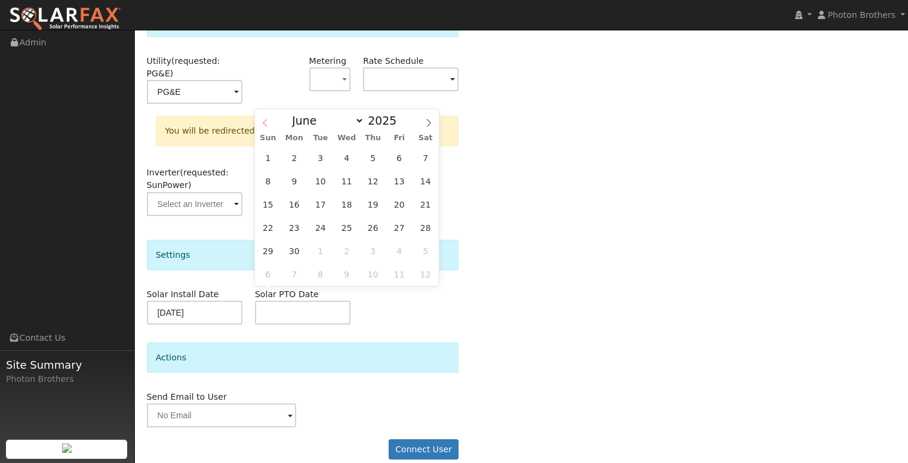
click at [269, 122] on span at bounding box center [265, 119] width 20 height 20
select select "2"
click at [383, 122] on input "2025" at bounding box center [385, 120] width 43 height 13
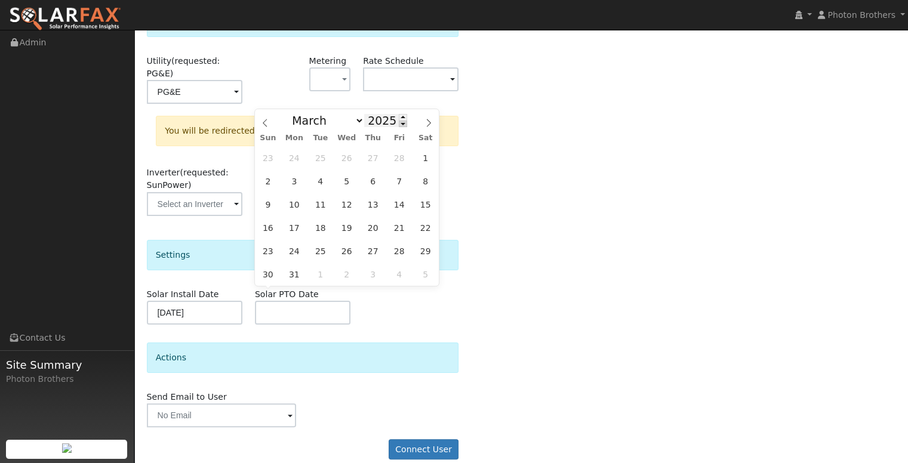
click at [399, 125] on span at bounding box center [403, 124] width 8 height 7
type input "2023"
click at [344, 189] on span "8" at bounding box center [346, 181] width 23 height 23
type input "03/08/2023"
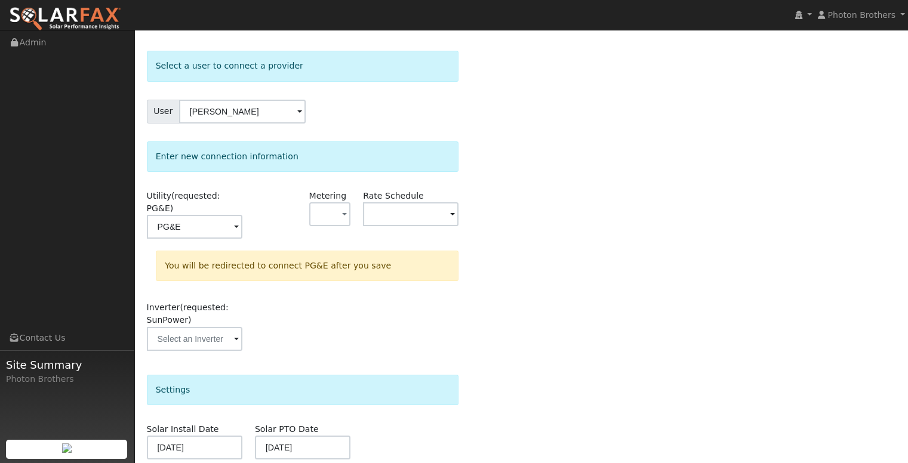
scroll to position [0, 0]
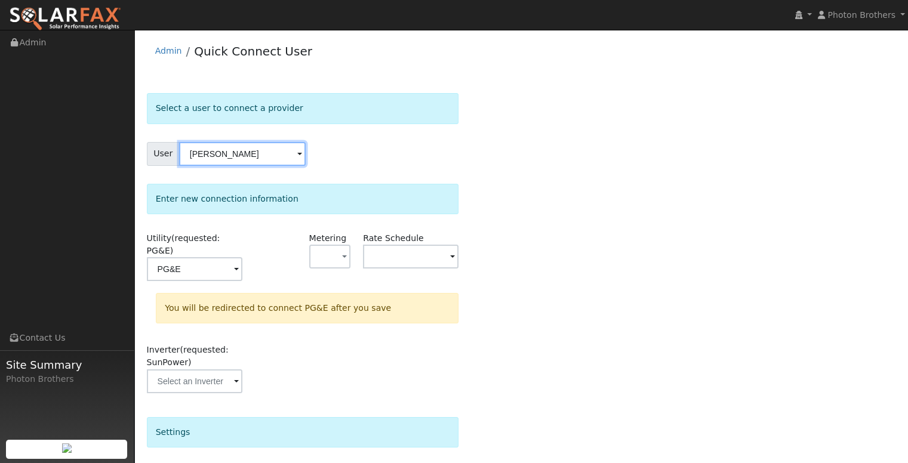
click at [247, 156] on input "[PERSON_NAME]" at bounding box center [242, 154] width 127 height 24
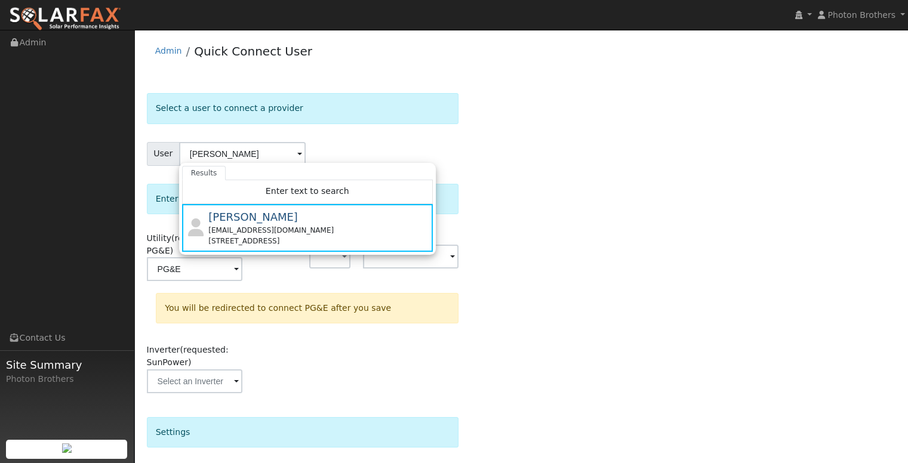
click at [572, 189] on div "Select a user to connect a provider User Todd Plastino Results Enter text to se…" at bounding box center [521, 371] width 749 height 556
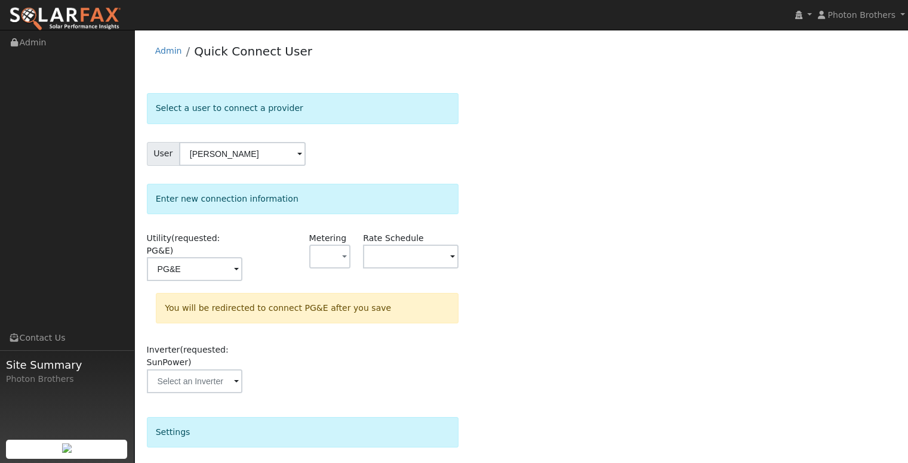
scroll to position [177, 0]
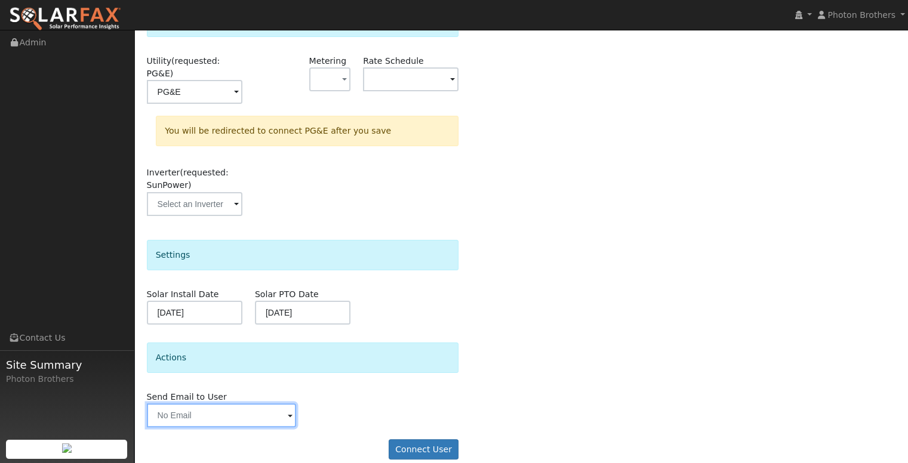
click at [250, 408] on input "text" at bounding box center [222, 416] width 150 height 24
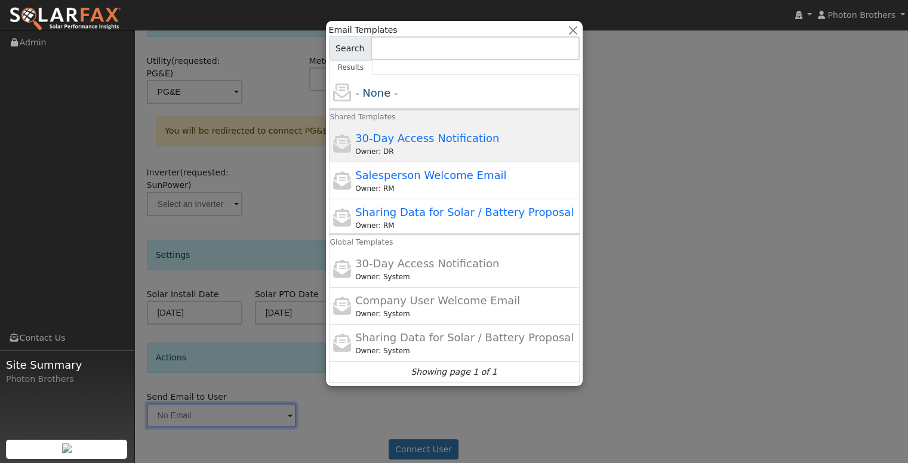
click at [473, 150] on div "Owner: DR" at bounding box center [465, 151] width 221 height 11
type input "30-Day Access Notification"
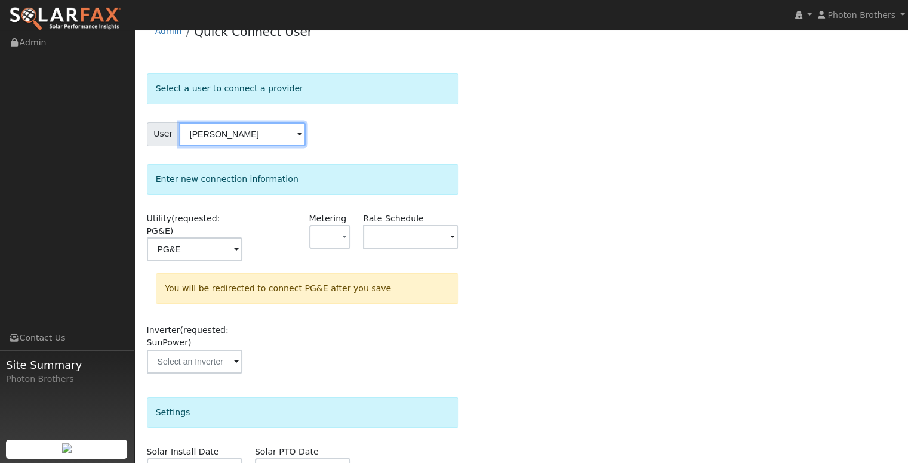
scroll to position [0, 0]
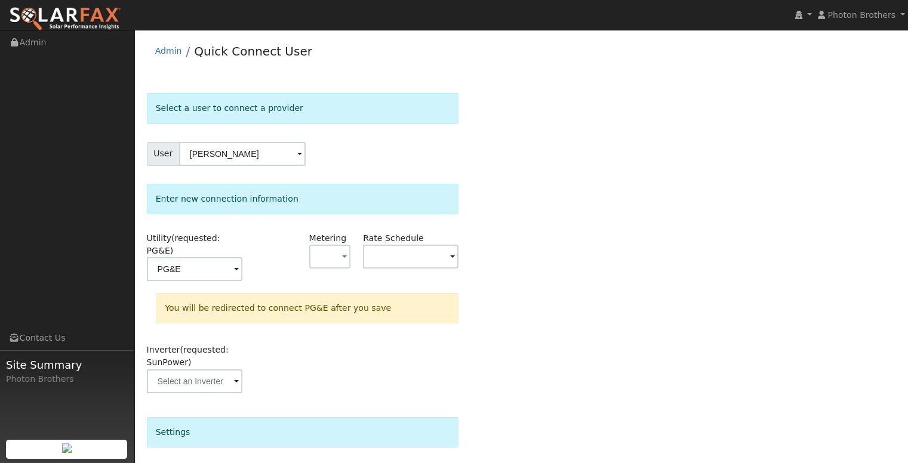
drag, startPoint x: 549, startPoint y: 275, endPoint x: 528, endPoint y: 278, distance: 21.7
click at [549, 275] on div "Select a user to connect a provider User Todd Plastino Account Default Account …" at bounding box center [521, 371] width 749 height 556
click at [390, 261] on input "text" at bounding box center [411, 257] width 96 height 24
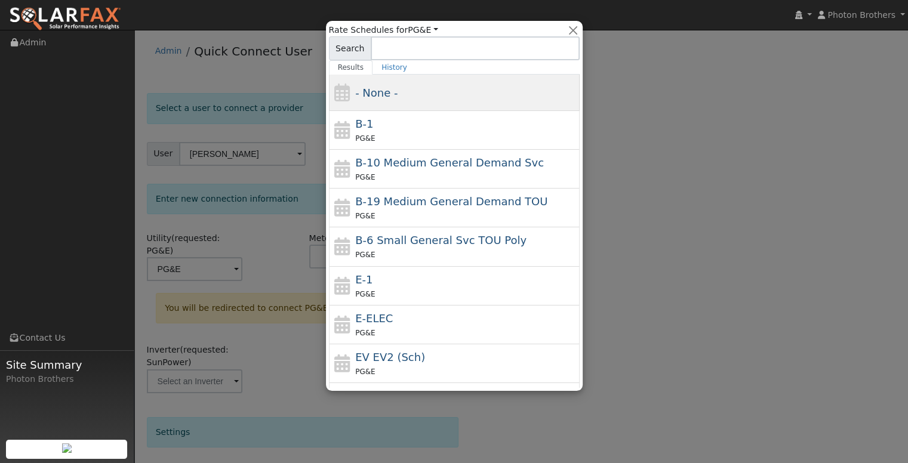
click at [448, 100] on div "- None -" at bounding box center [465, 93] width 221 height 16
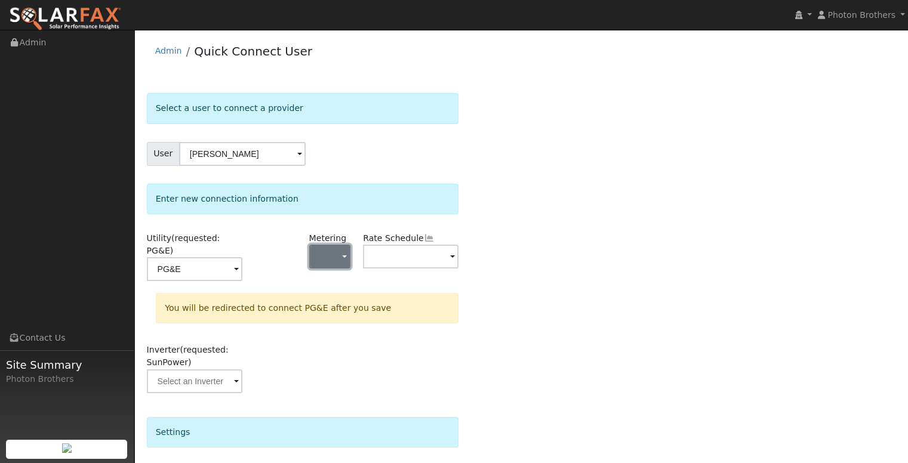
click at [317, 247] on button "button" at bounding box center [330, 257] width 42 height 24
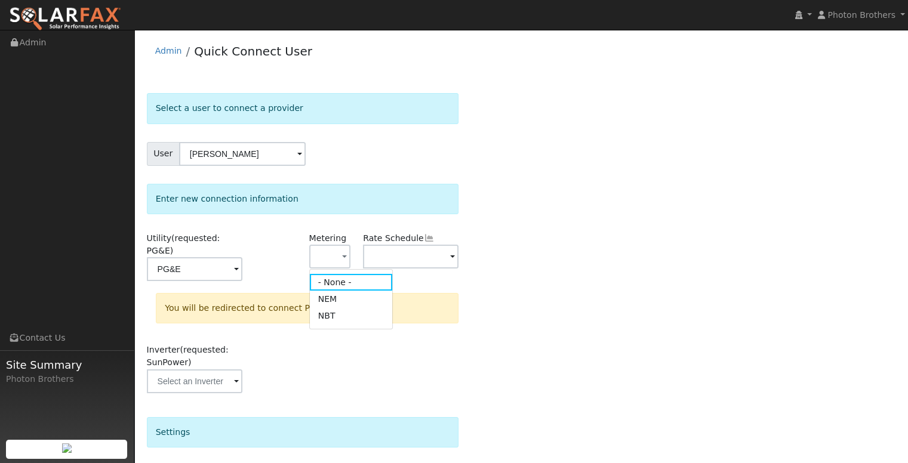
click at [586, 298] on div "Select a user to connect a provider User Todd Plastino Account Default Account …" at bounding box center [521, 371] width 749 height 556
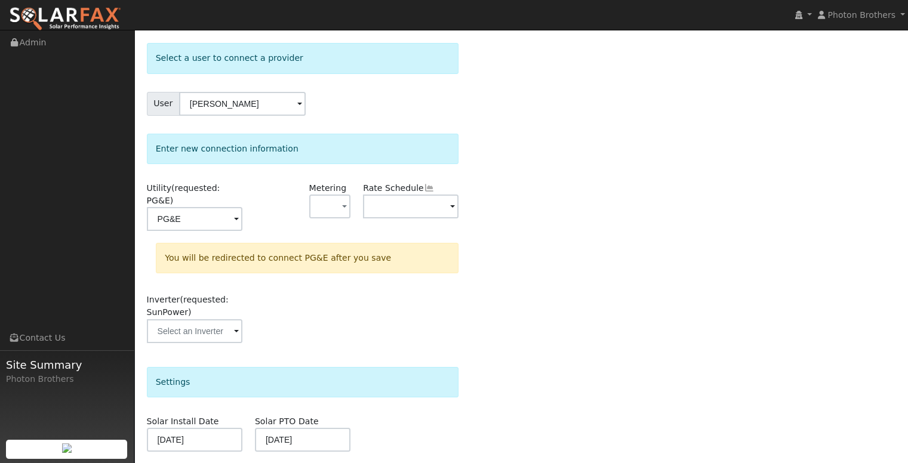
scroll to position [119, 0]
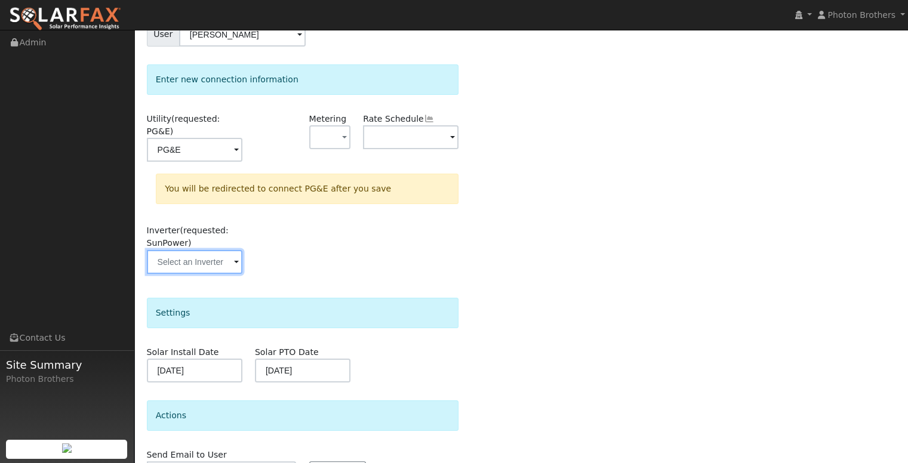
click at [220, 250] on input "text" at bounding box center [195, 262] width 96 height 24
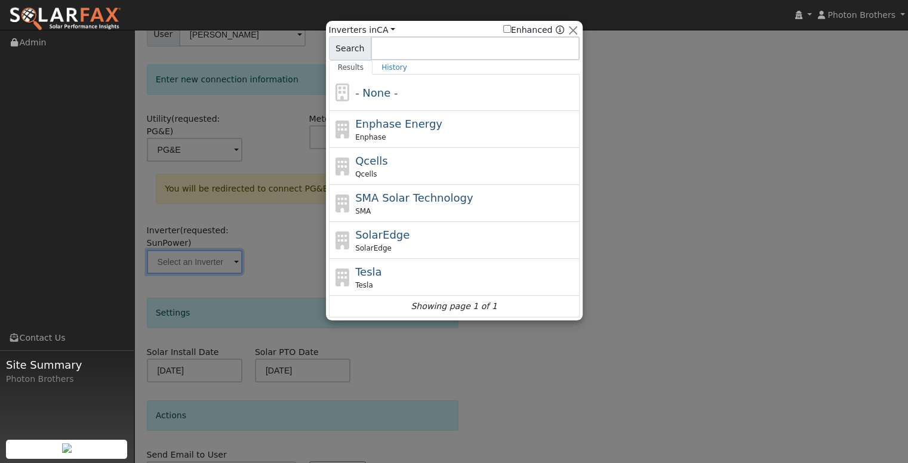
click at [610, 238] on div at bounding box center [454, 231] width 908 height 463
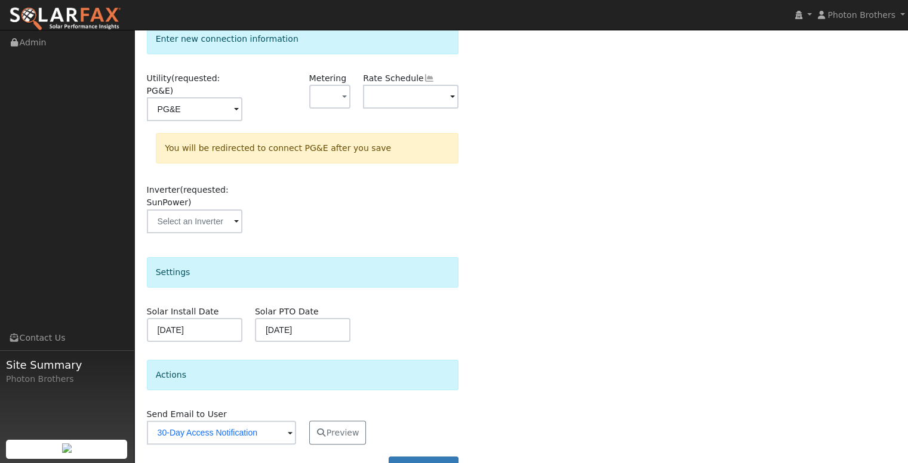
scroll to position [177, 0]
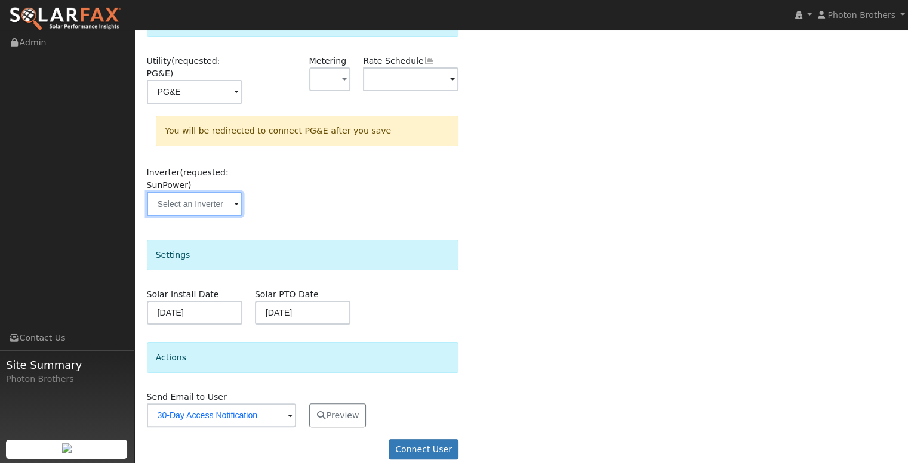
click at [191, 192] on input "text" at bounding box center [195, 204] width 96 height 24
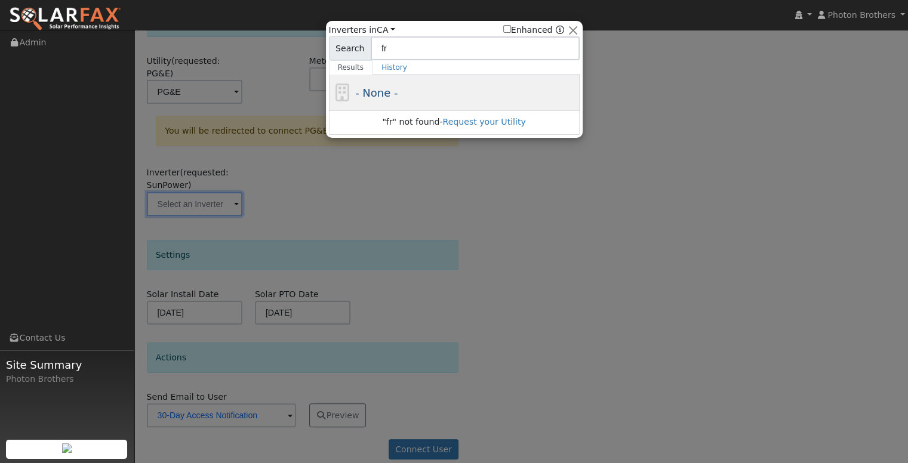
type input "f"
type input "F"
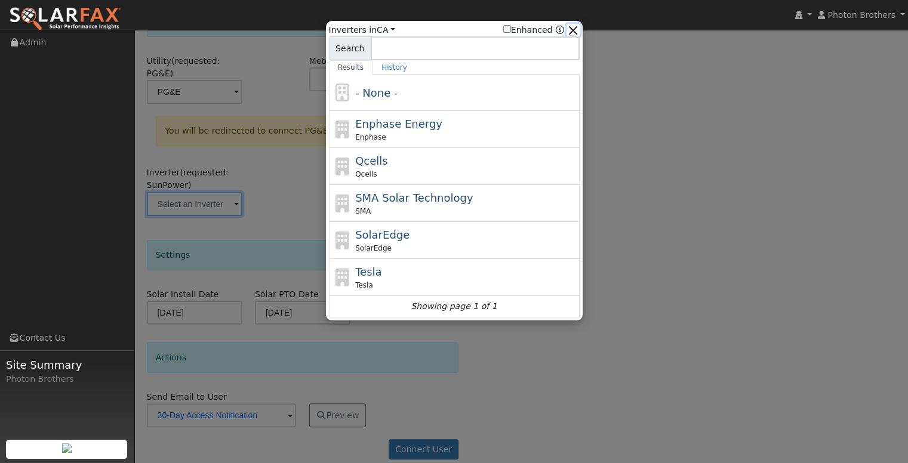
click at [575, 25] on button "button" at bounding box center [573, 30] width 13 height 13
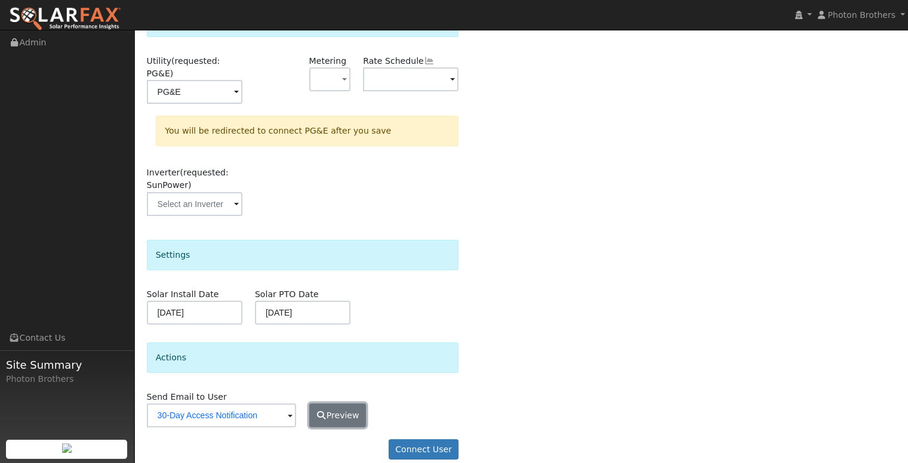
click at [331, 404] on button "Preview" at bounding box center [337, 416] width 57 height 24
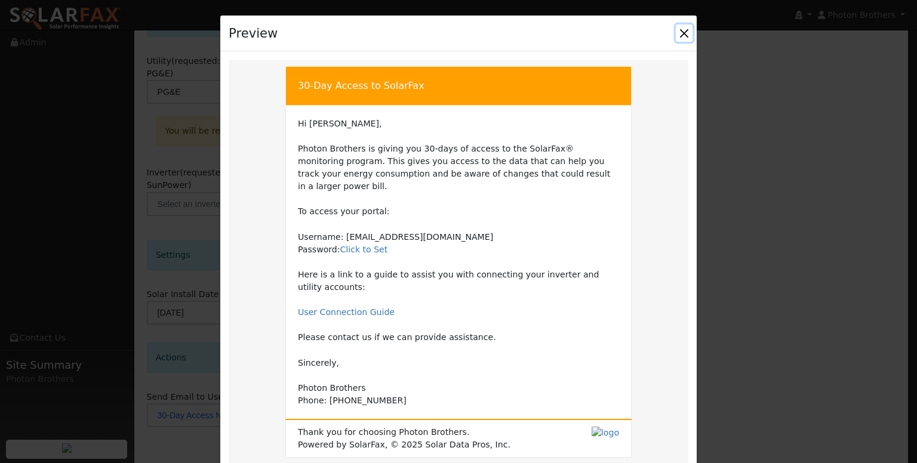
click at [688, 38] on button "Close" at bounding box center [684, 32] width 17 height 17
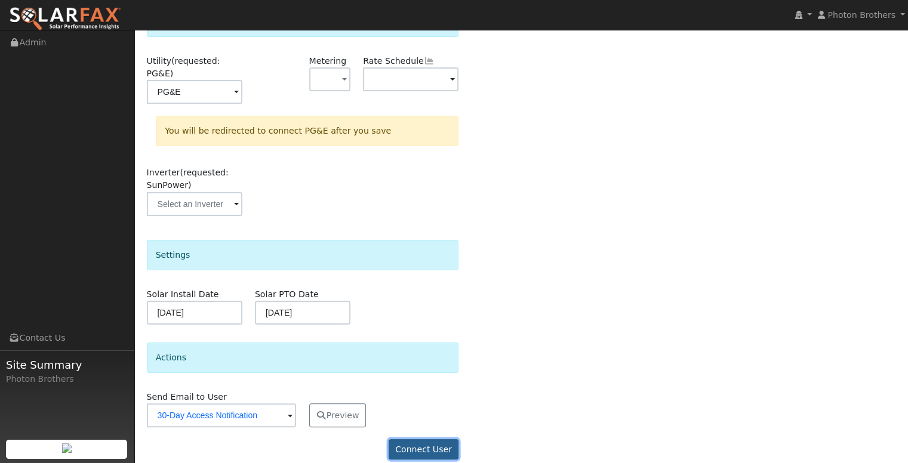
click at [444, 439] on button "Connect User" at bounding box center [424, 449] width 70 height 20
